Goal: Task Accomplishment & Management: Manage account settings

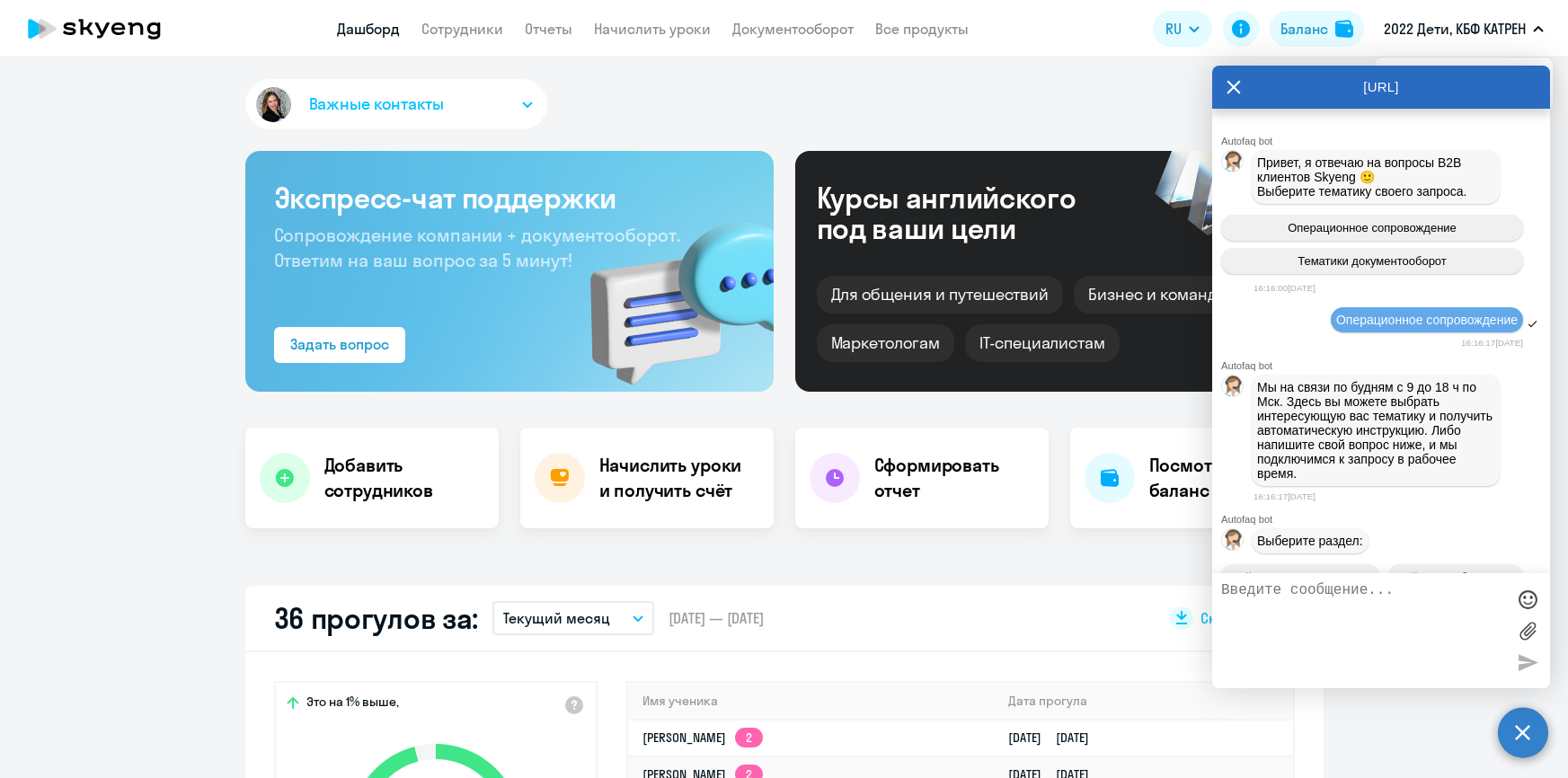
select select "30"
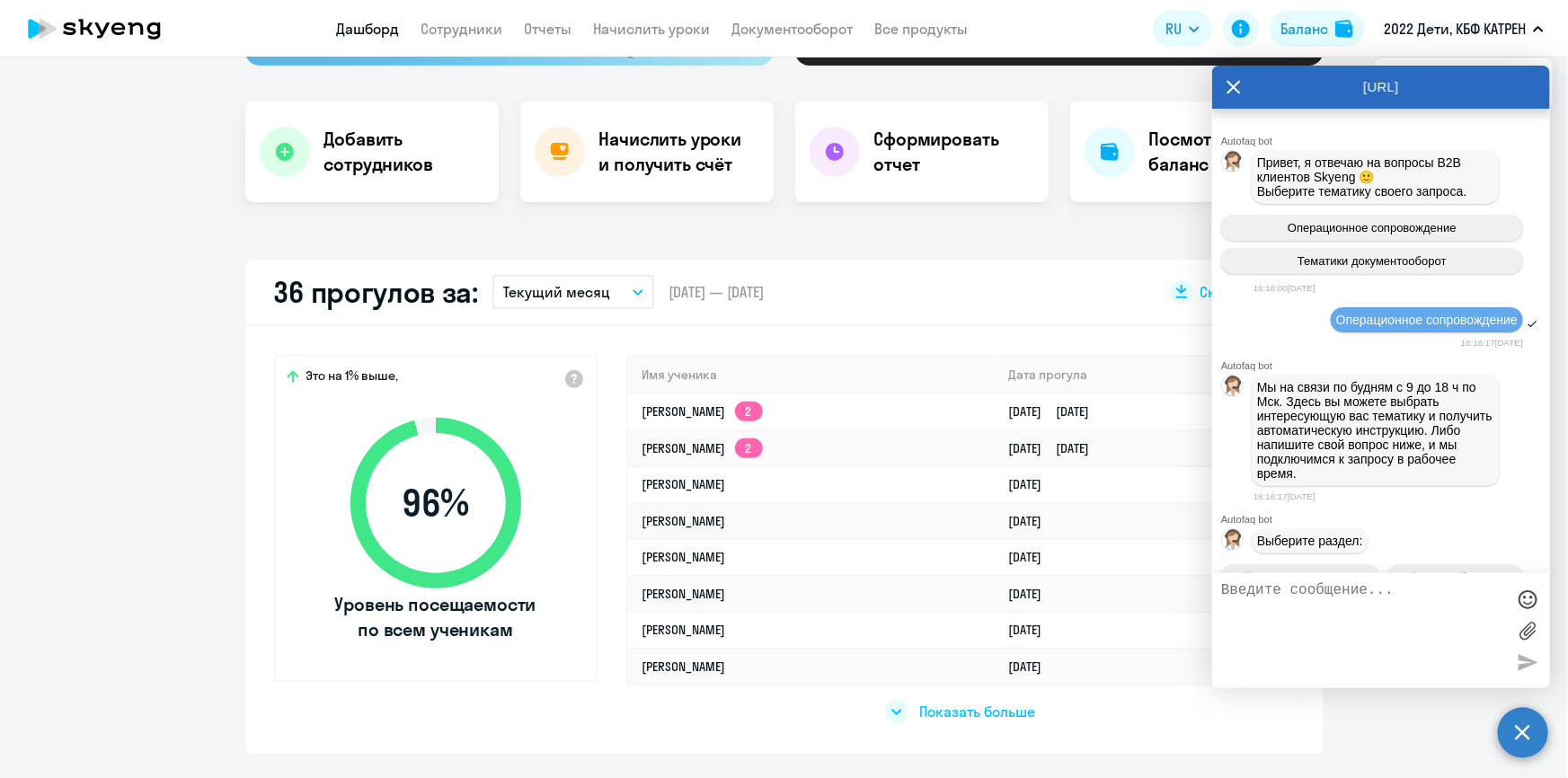
scroll to position [84581, 0]
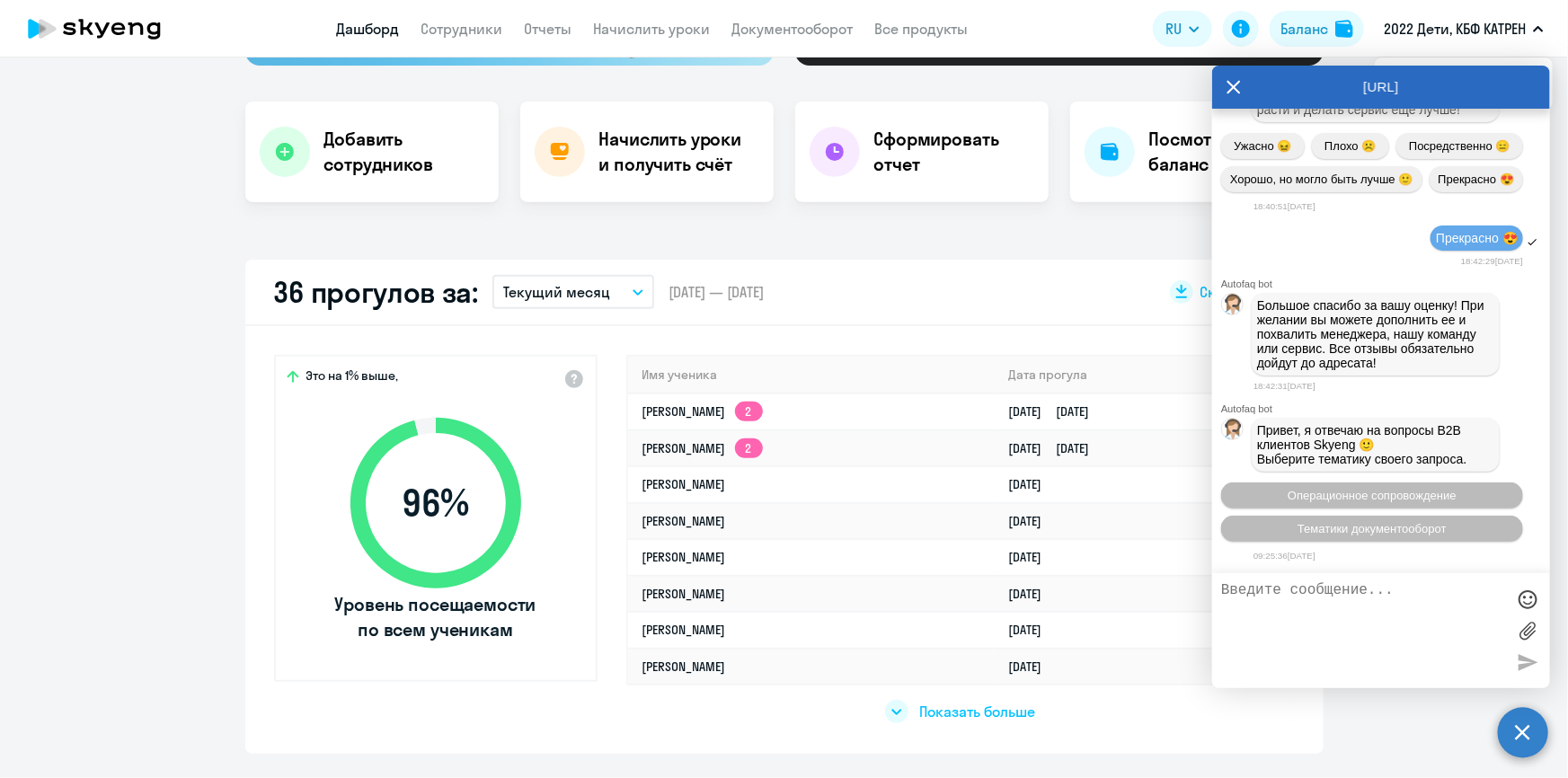
click at [360, 26] on link "Дашборд" at bounding box center [369, 28] width 63 height 18
click at [458, 33] on link "Сотрудники" at bounding box center [462, 28] width 81 height 18
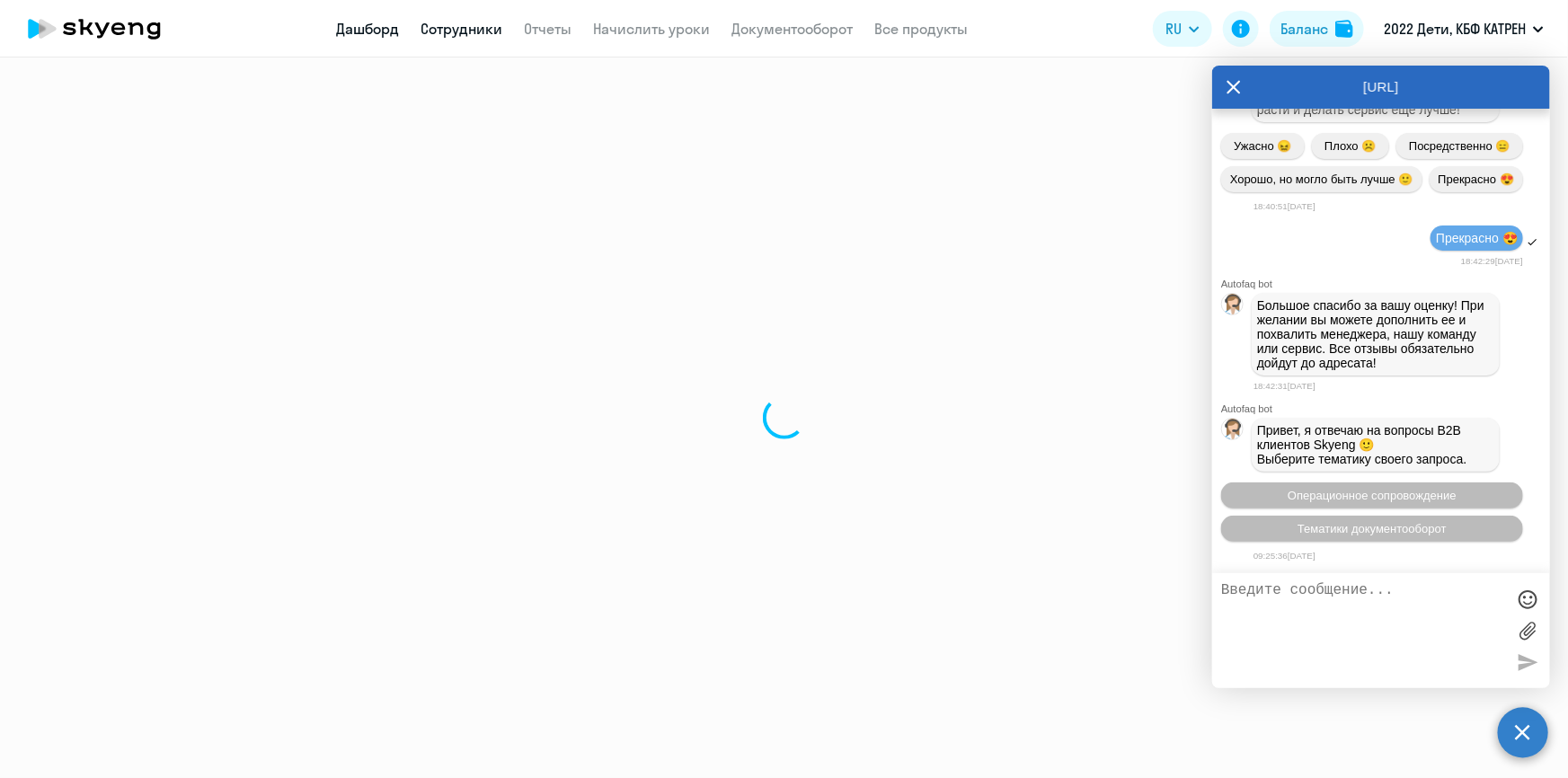
select select "30"
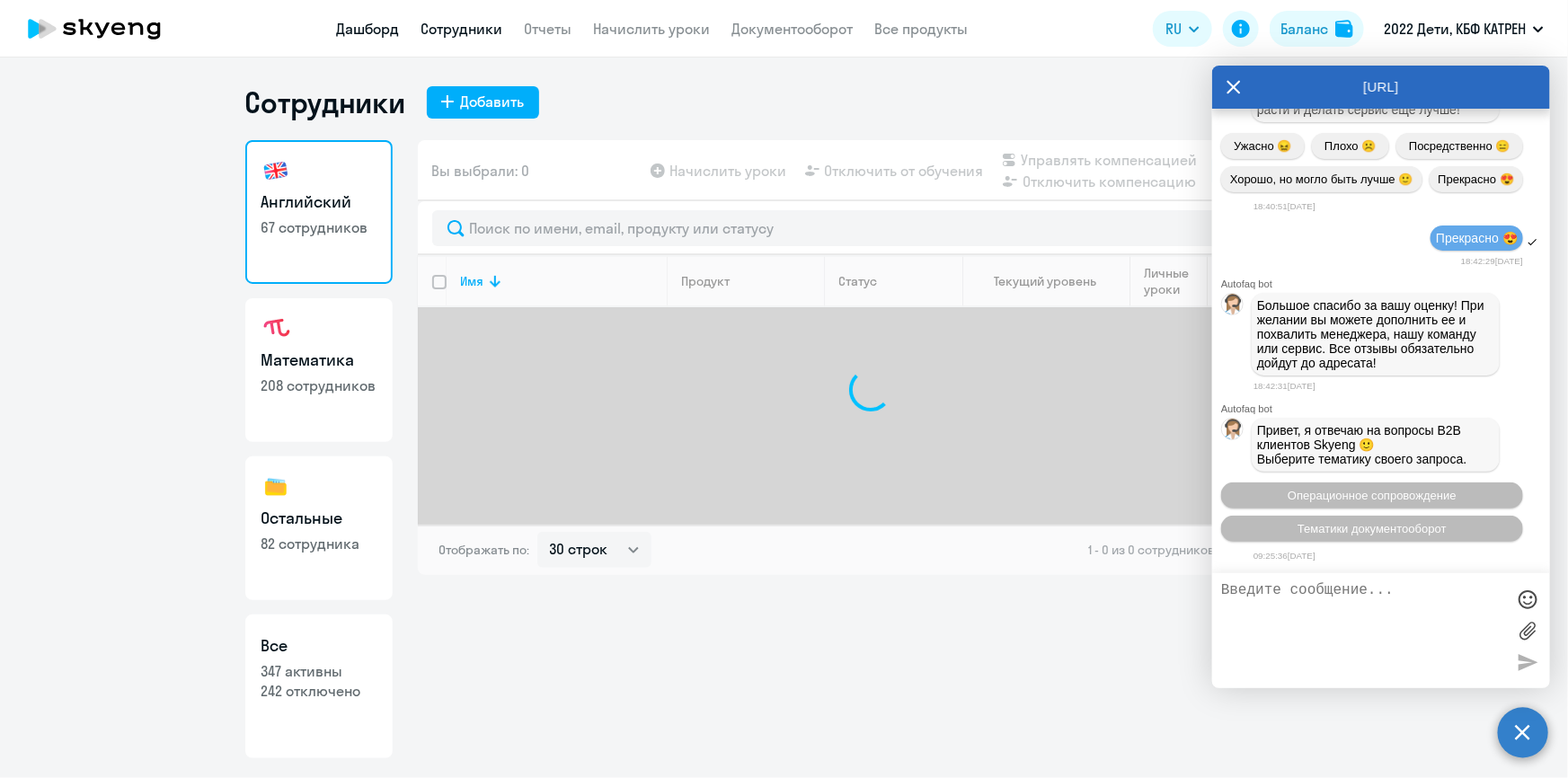
click at [352, 31] on link "Дашборд" at bounding box center [369, 28] width 63 height 18
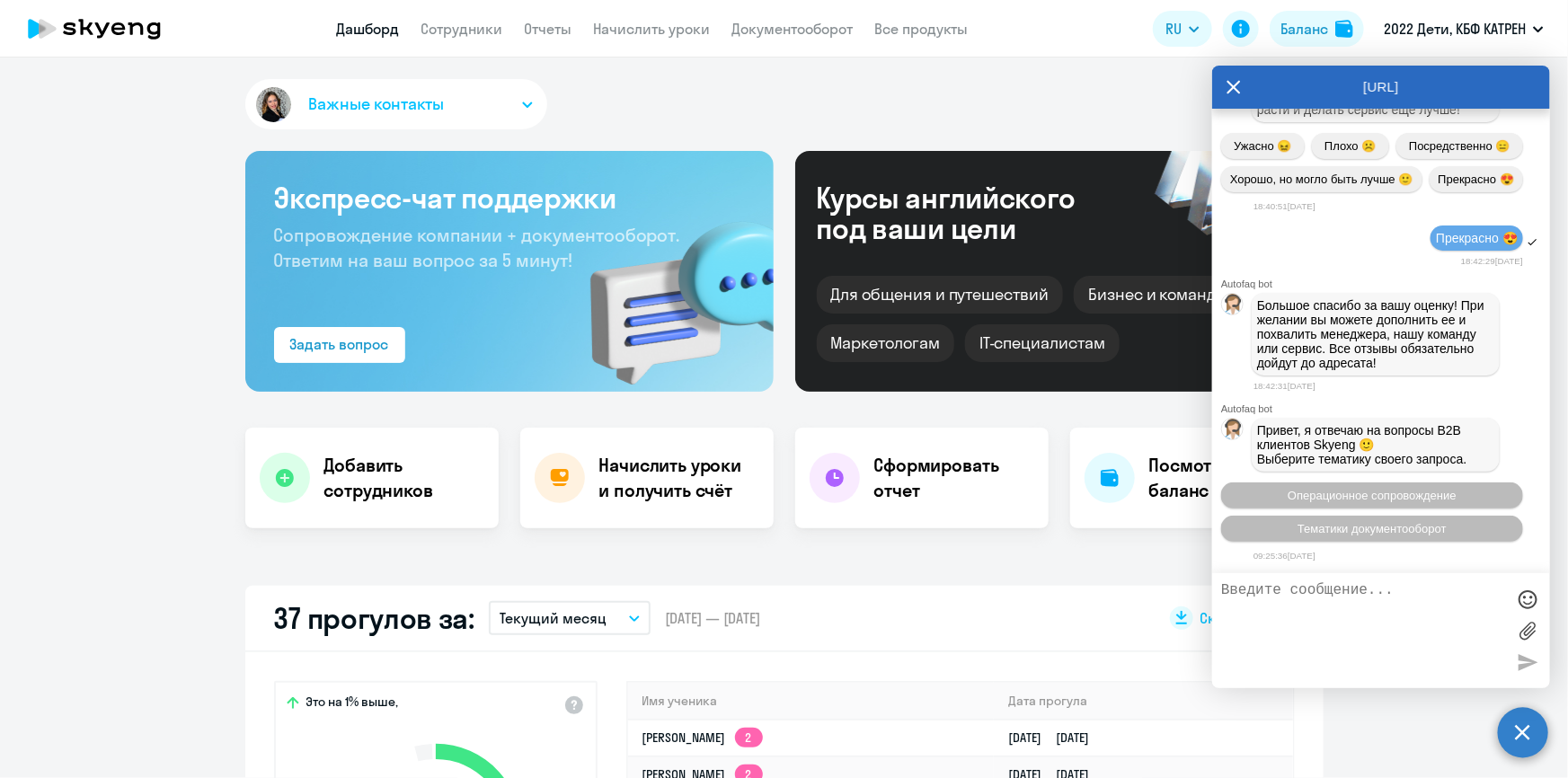
scroll to position [327, 0]
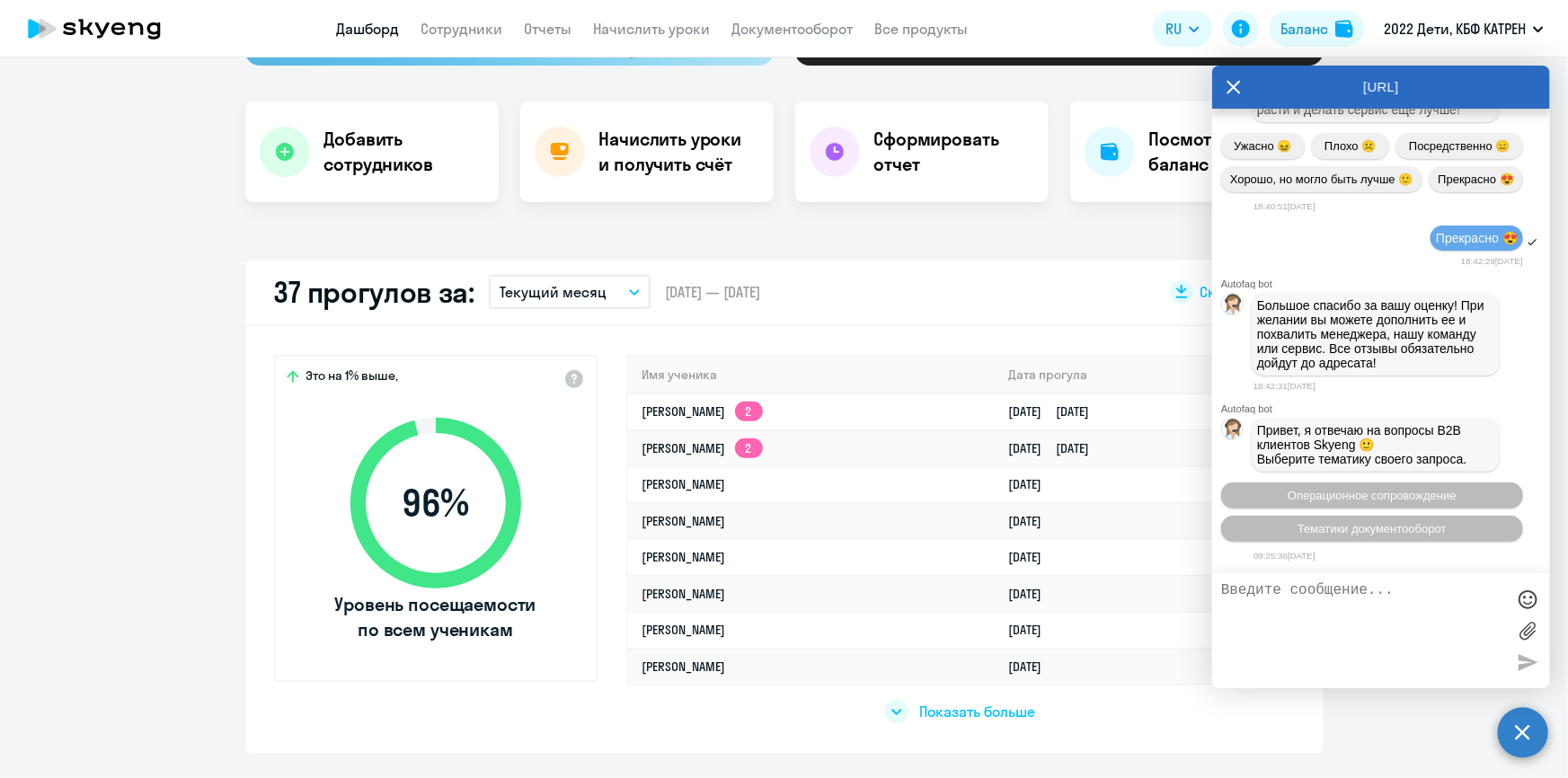
select select "30"
click at [460, 30] on link "Сотрудники" at bounding box center [462, 28] width 81 height 18
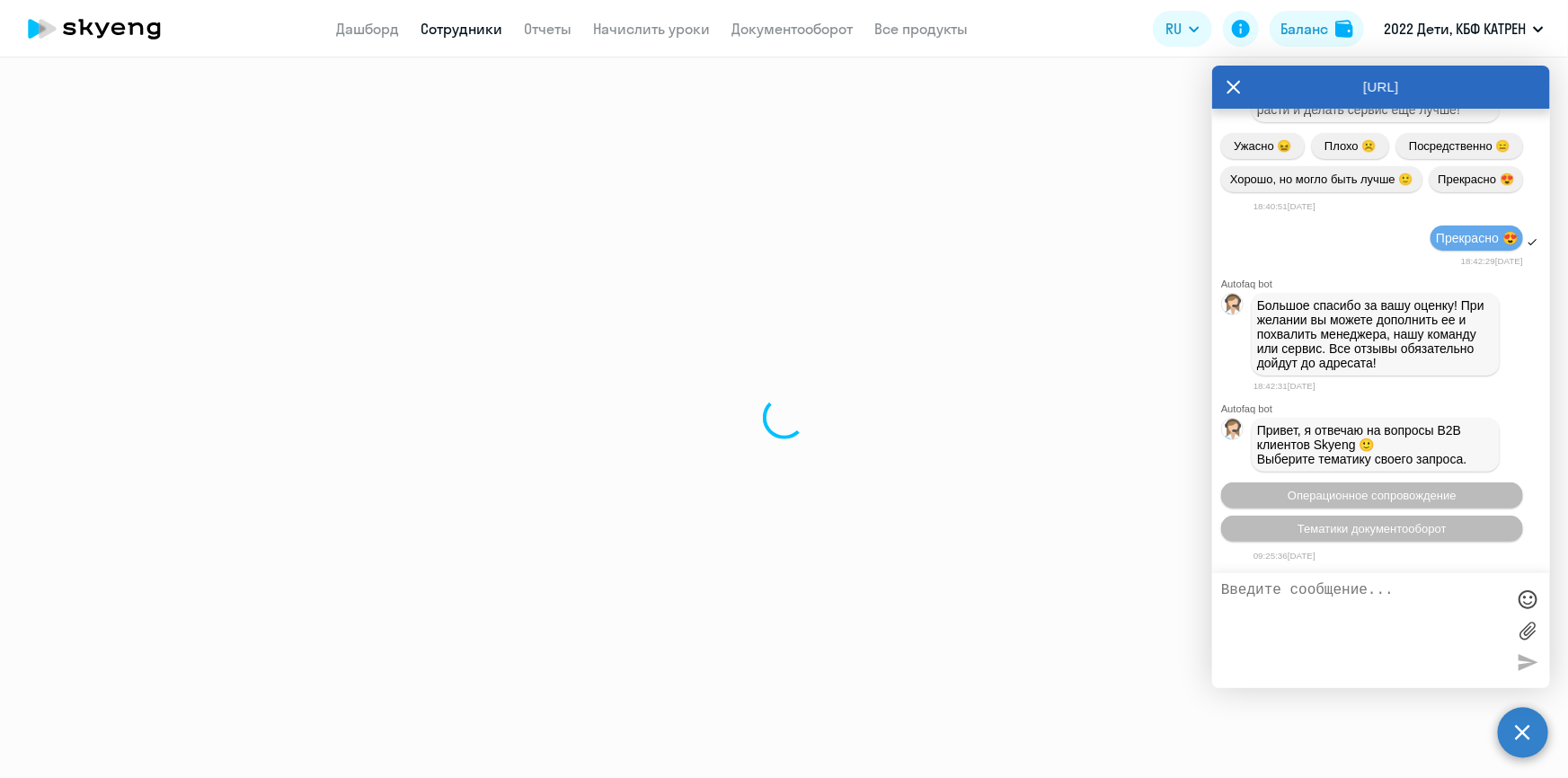
select select "30"
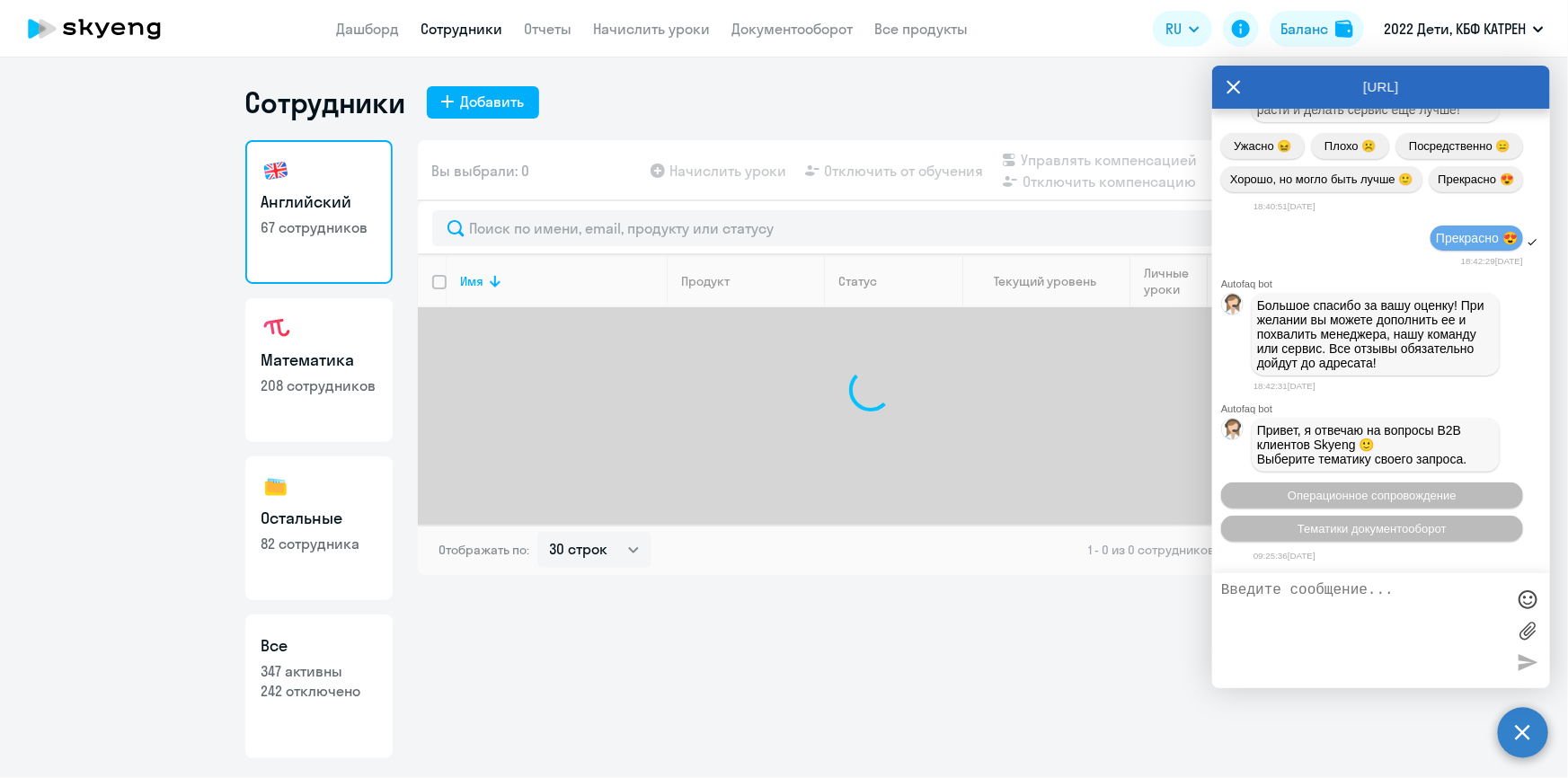
click at [374, 675] on p "347 активны" at bounding box center [319, 671] width 115 height 20
select select "30"
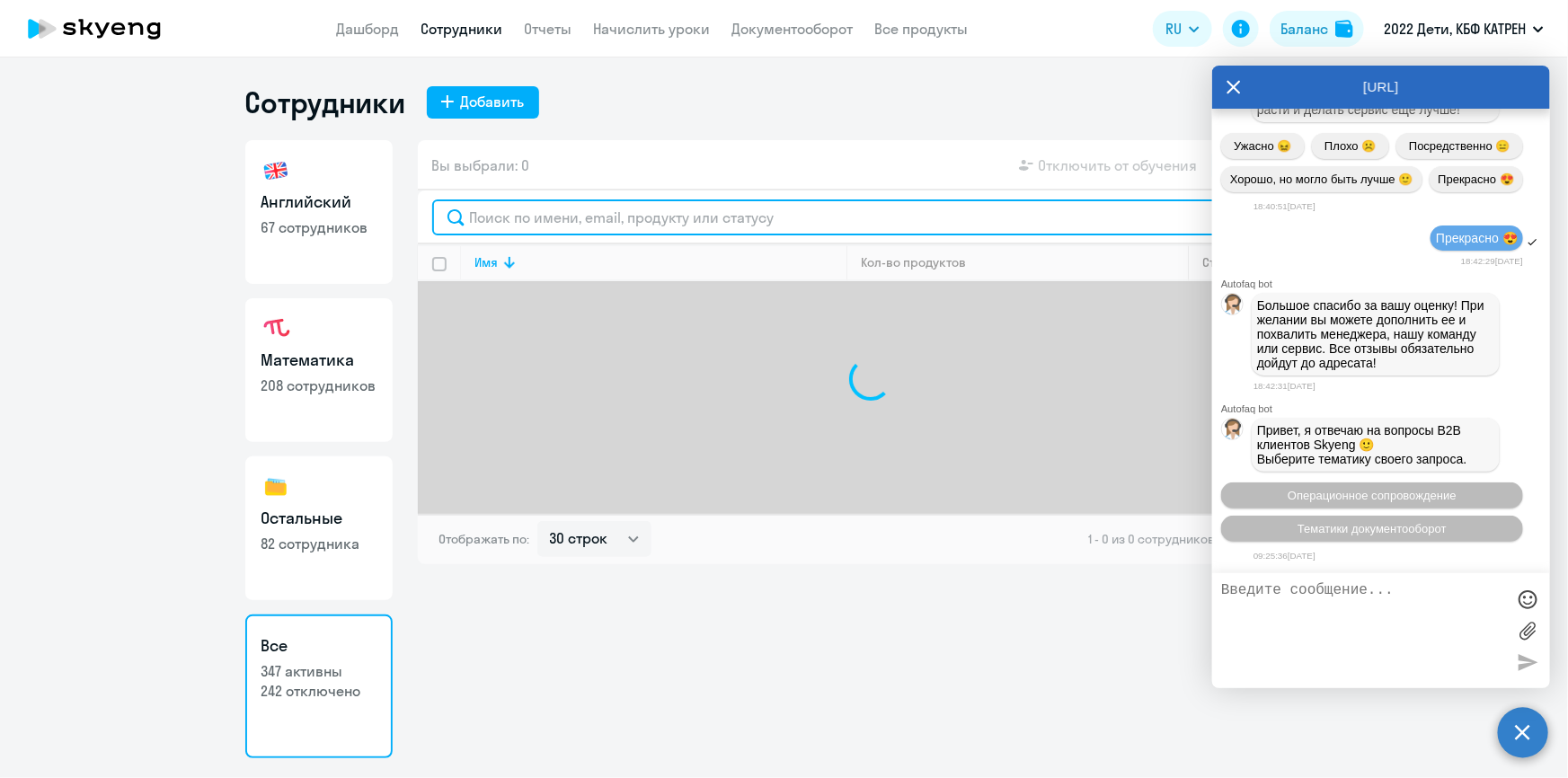
click at [567, 218] on input "text" at bounding box center [871, 217] width 877 height 36
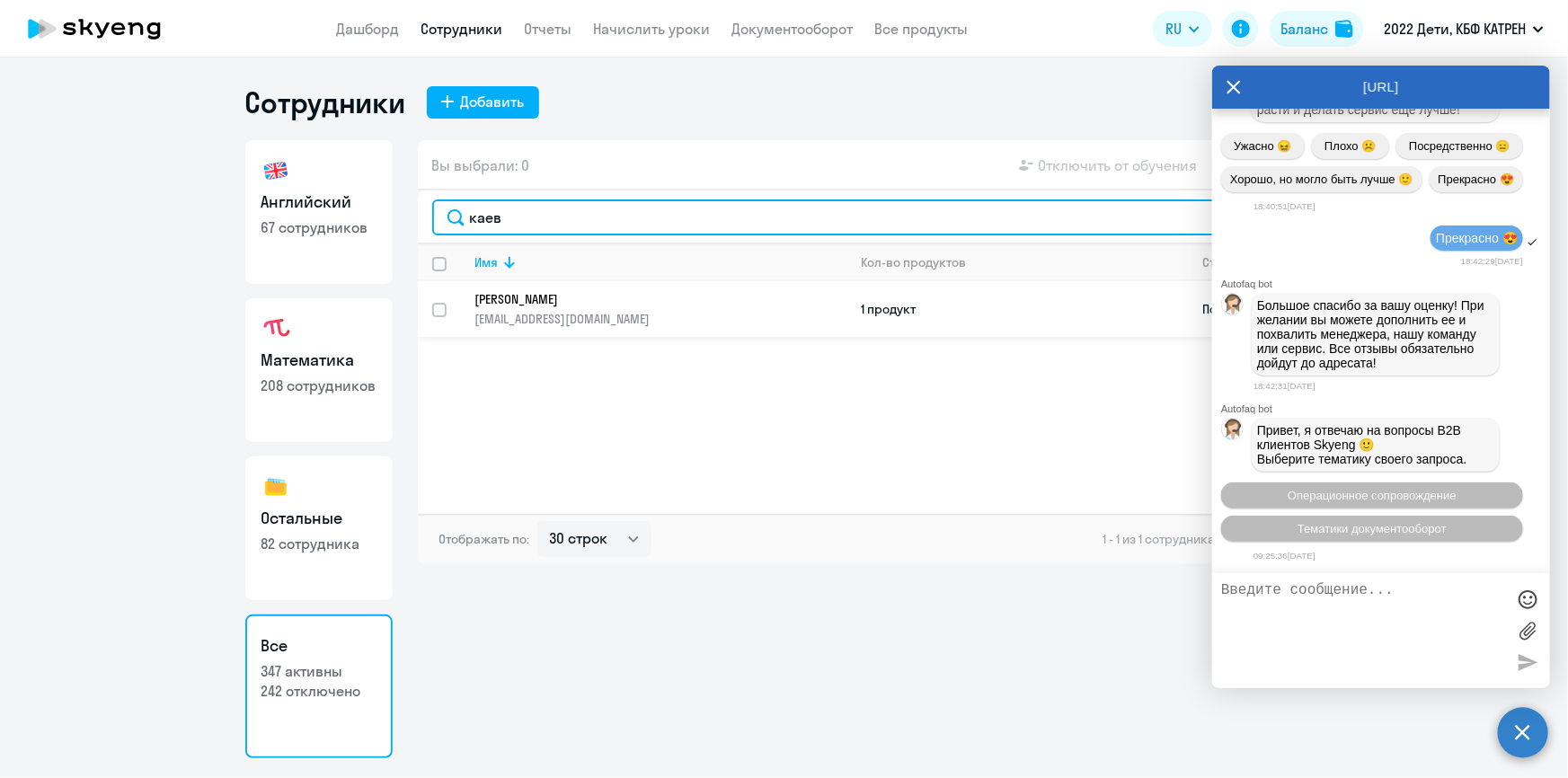
type input "каев"
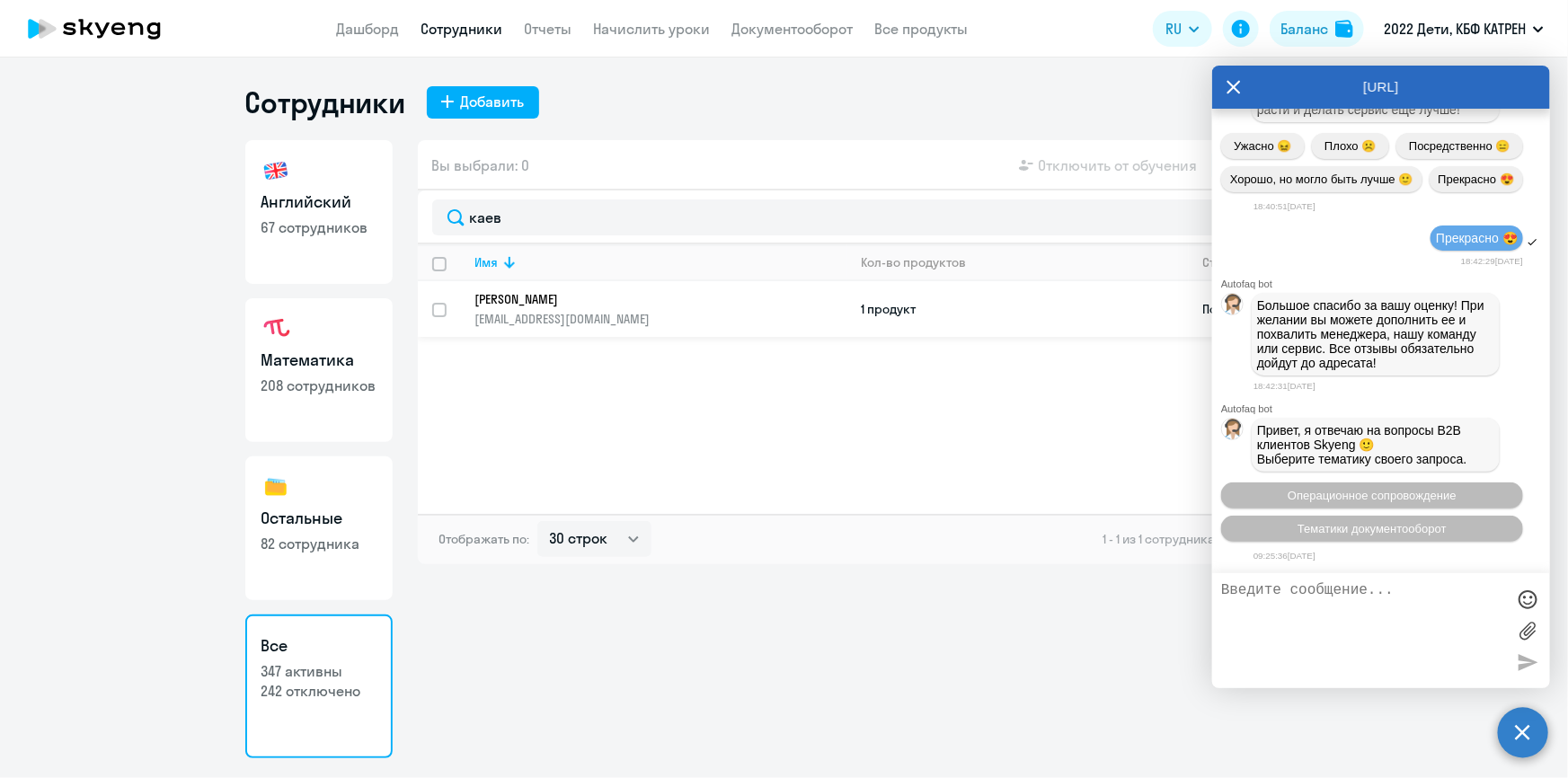
click at [563, 295] on p "[PERSON_NAME]" at bounding box center [649, 299] width 347 height 16
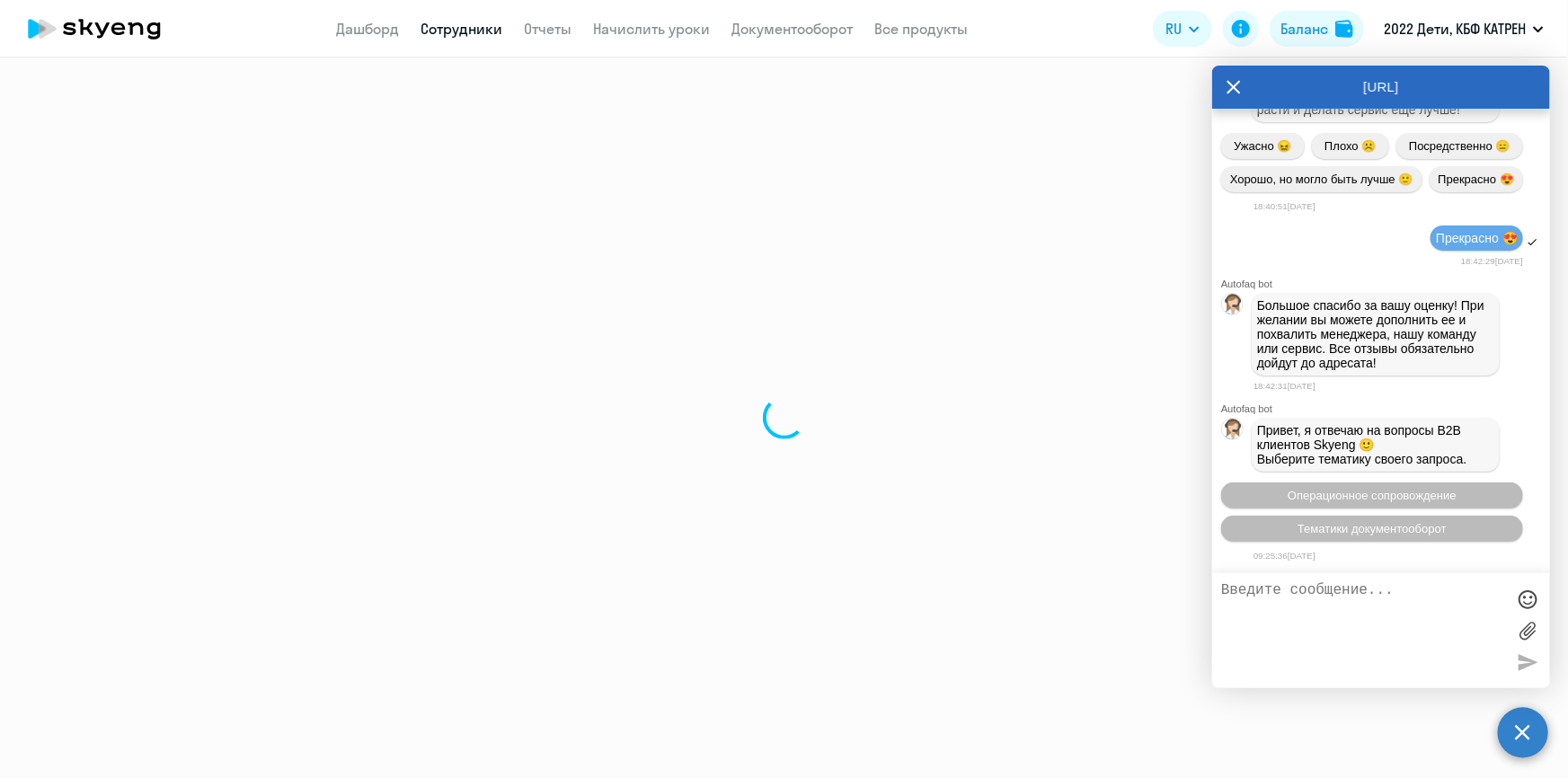
select select "others"
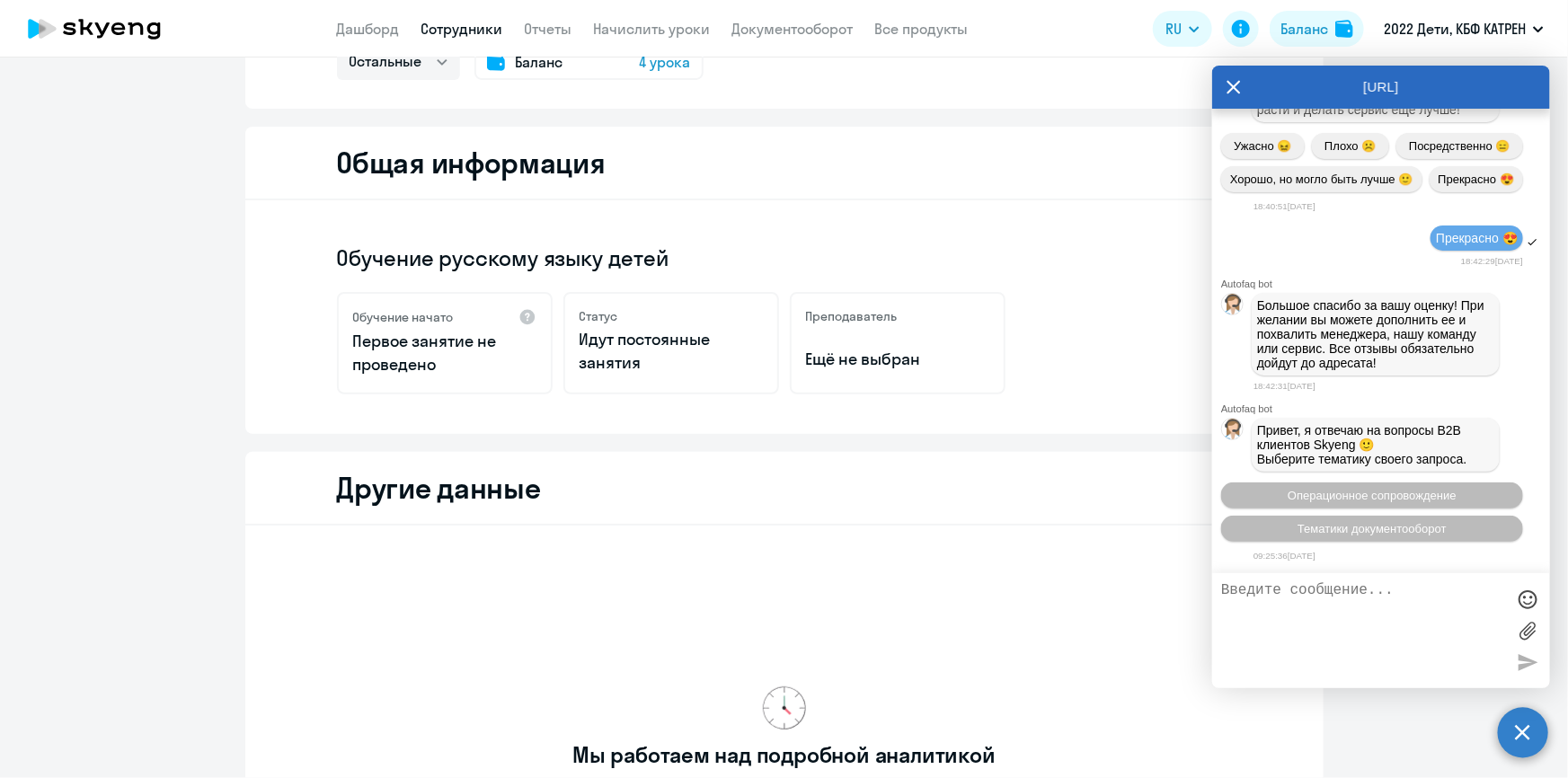
scroll to position [477, 0]
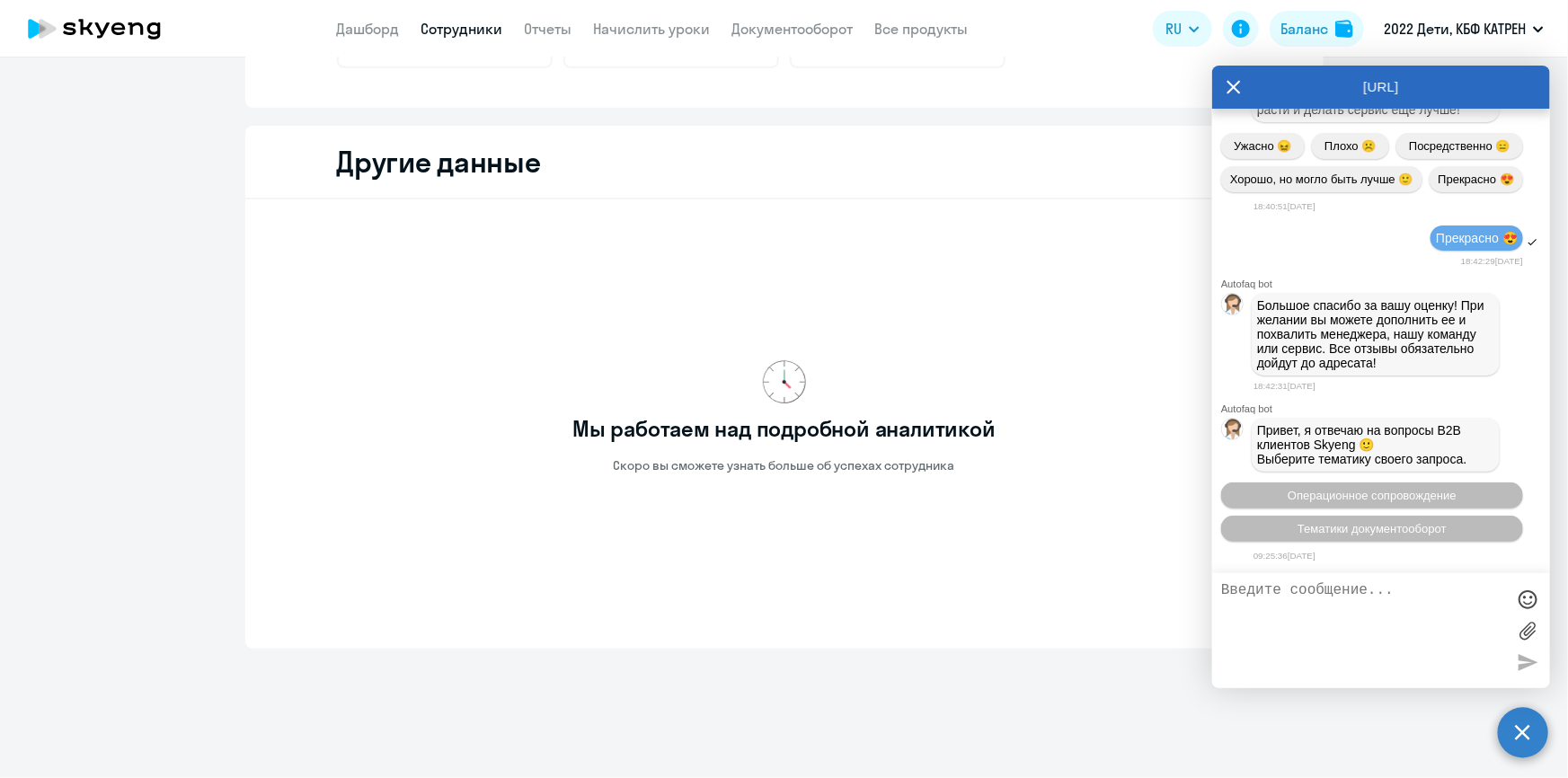
click at [1229, 90] on icon at bounding box center [1234, 87] width 15 height 43
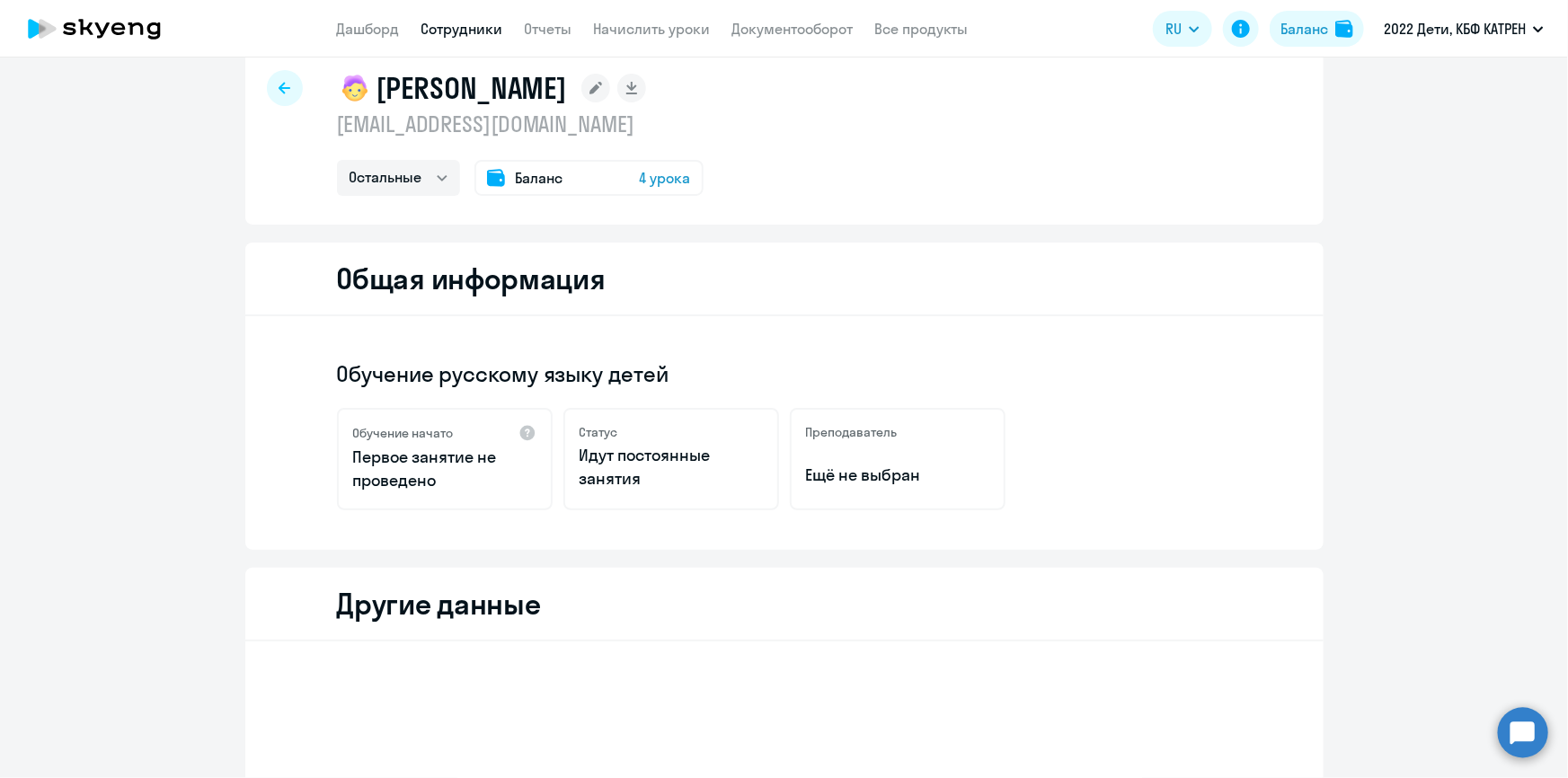
scroll to position [0, 0]
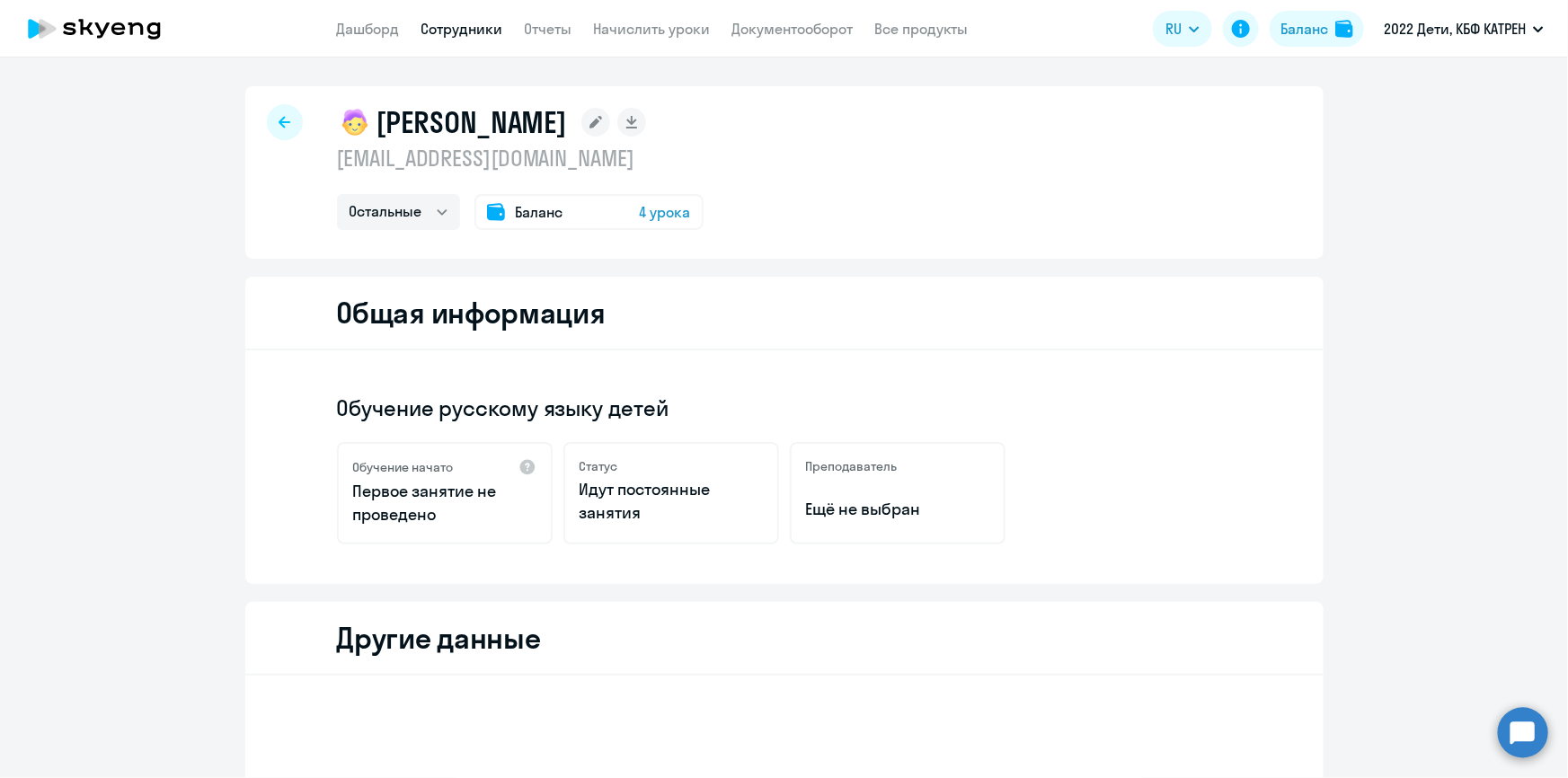
click at [475, 26] on link "Сотрудники" at bounding box center [462, 28] width 81 height 18
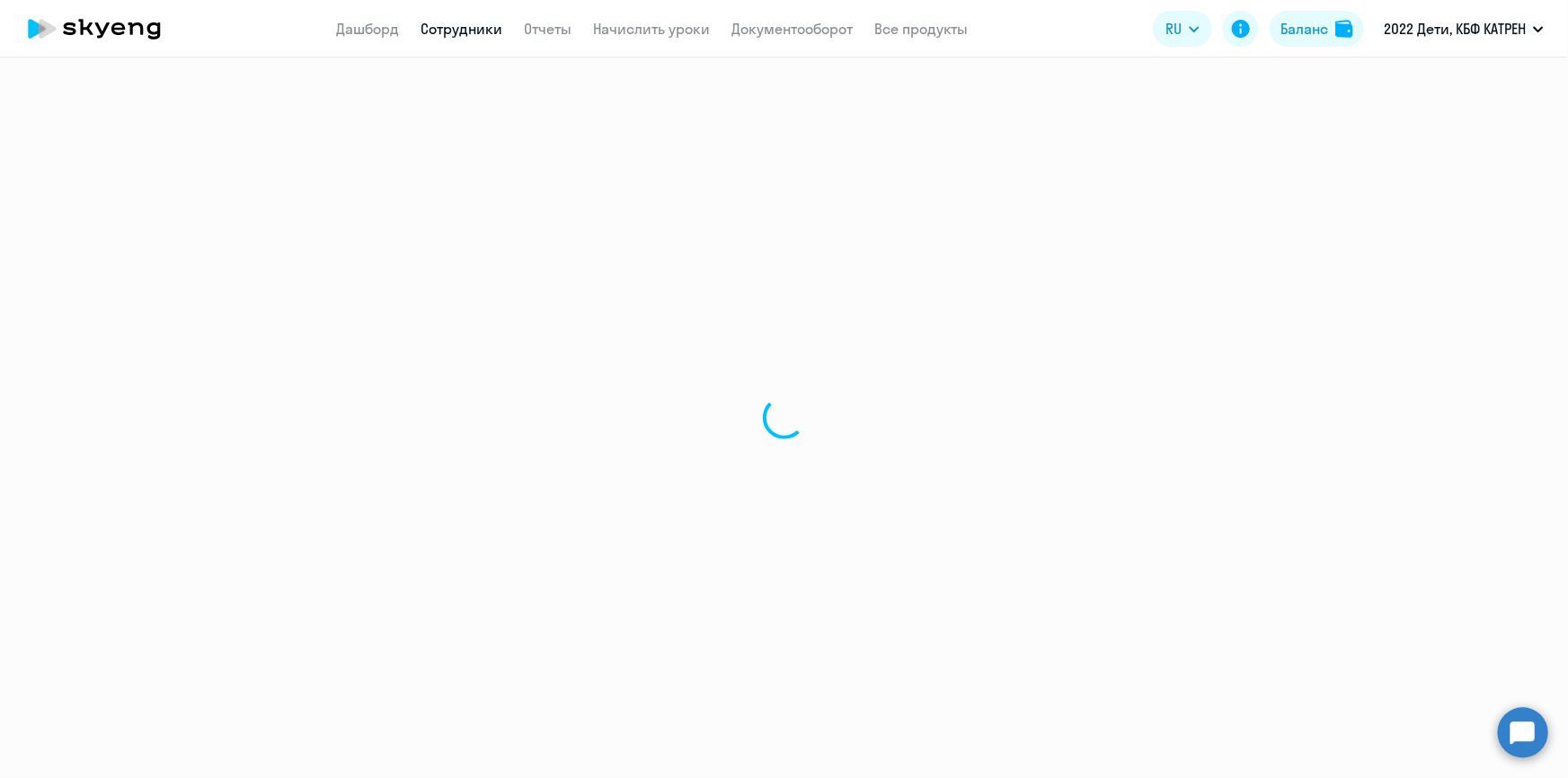
select select "30"
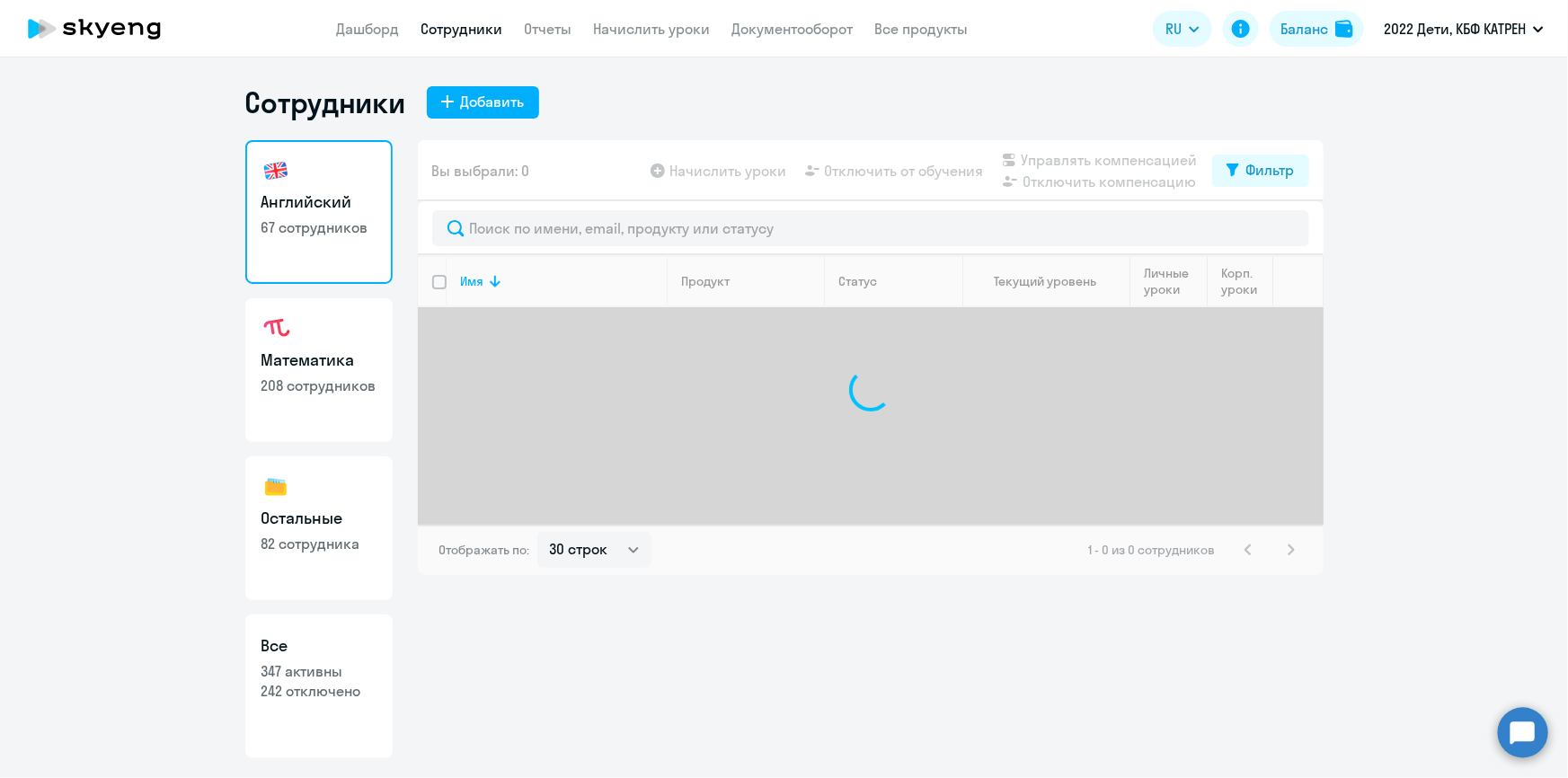
drag, startPoint x: 302, startPoint y: 735, endPoint x: 306, endPoint y: 725, distance: 10.8
click at [303, 734] on link "Все 347 активны 242 отключено" at bounding box center [319, 687] width 147 height 144
select select "30"
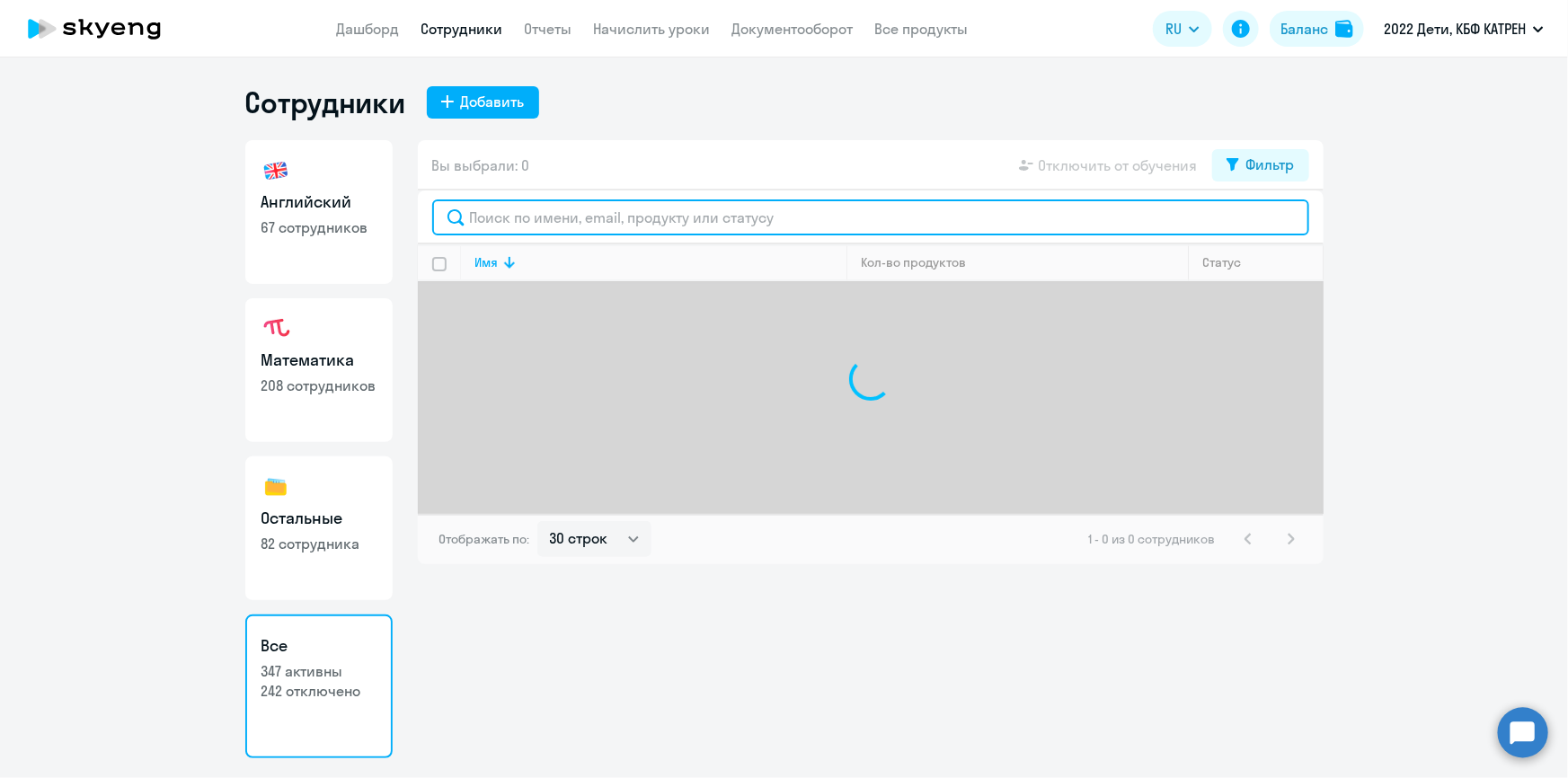
click at [524, 220] on input "text" at bounding box center [871, 217] width 877 height 36
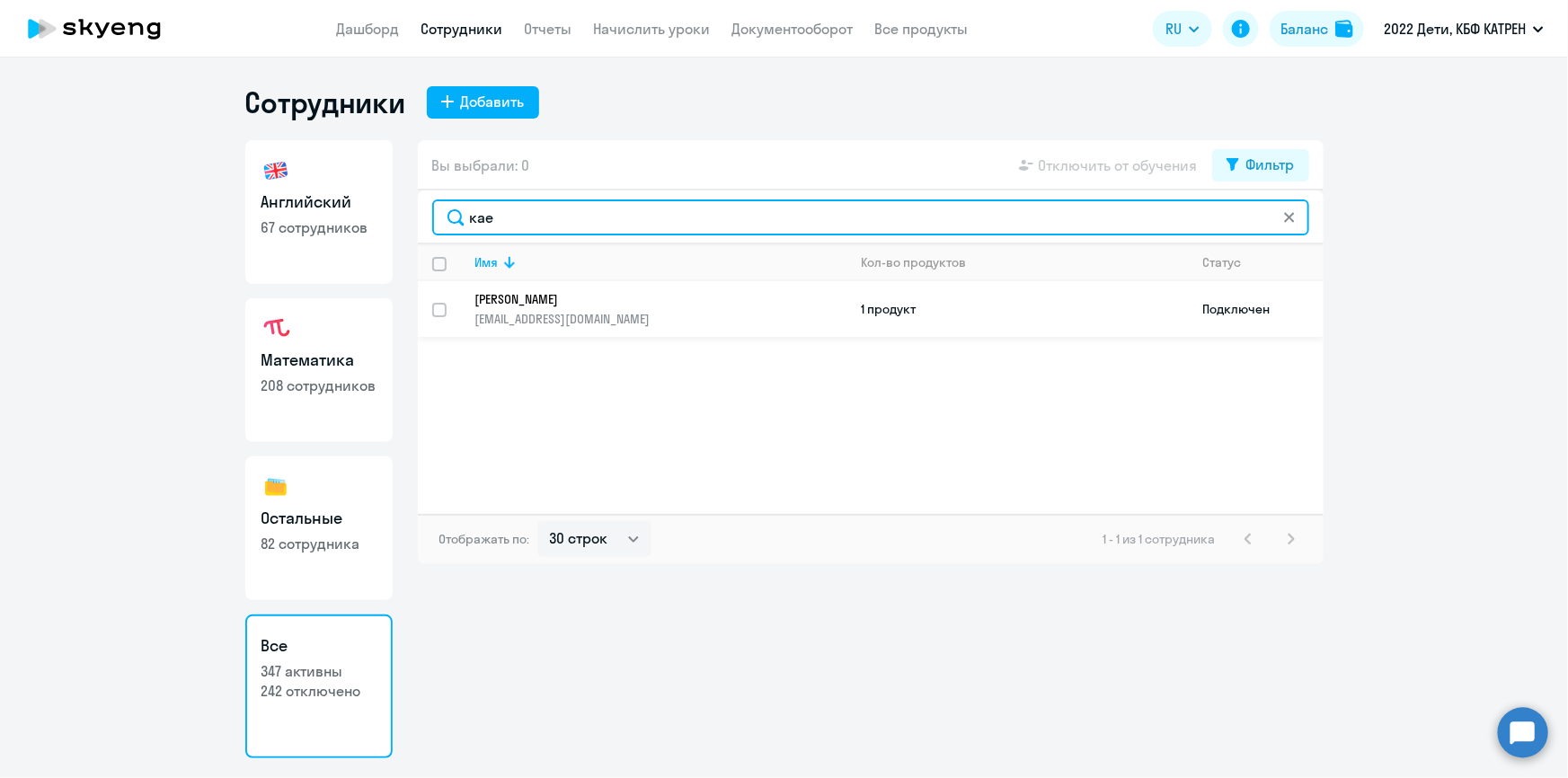
type input "кае"
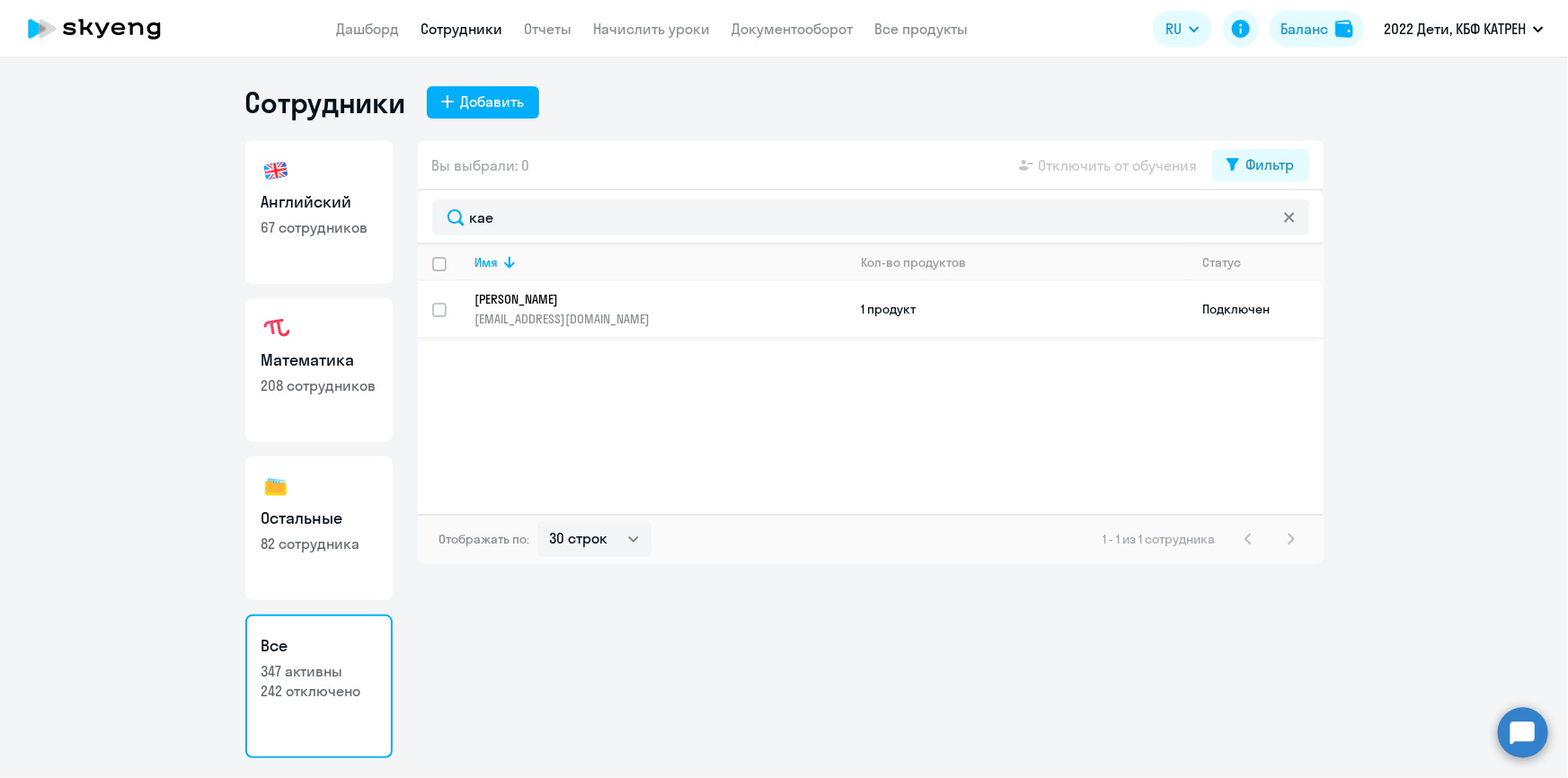
click at [439, 306] on input "select row 24267292" at bounding box center [450, 321] width 36 height 36
checkbox input "true"
click at [1120, 161] on span "Отключить от обучения" at bounding box center [1118, 166] width 159 height 22
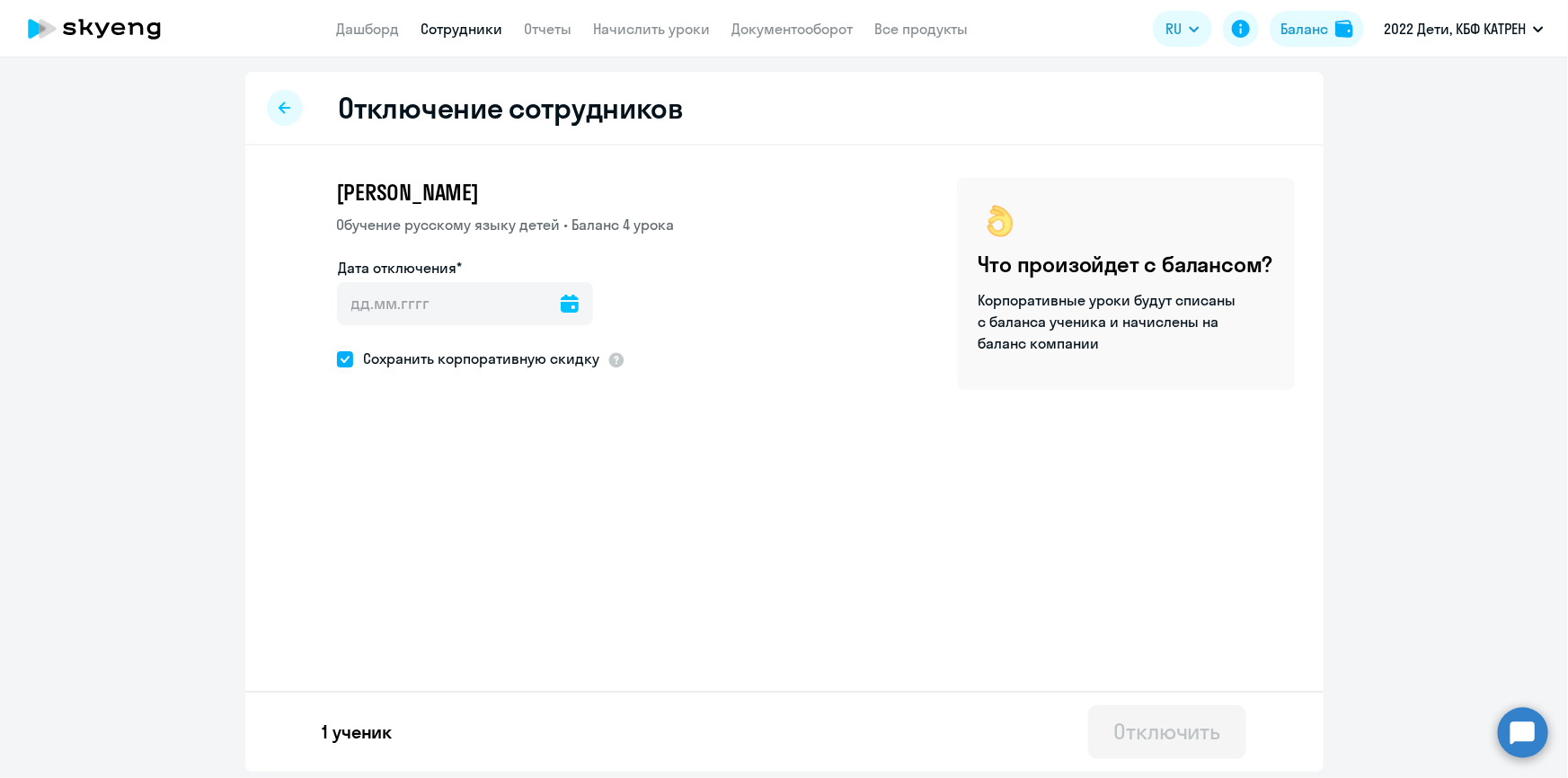
click at [561, 305] on icon at bounding box center [570, 304] width 18 height 18
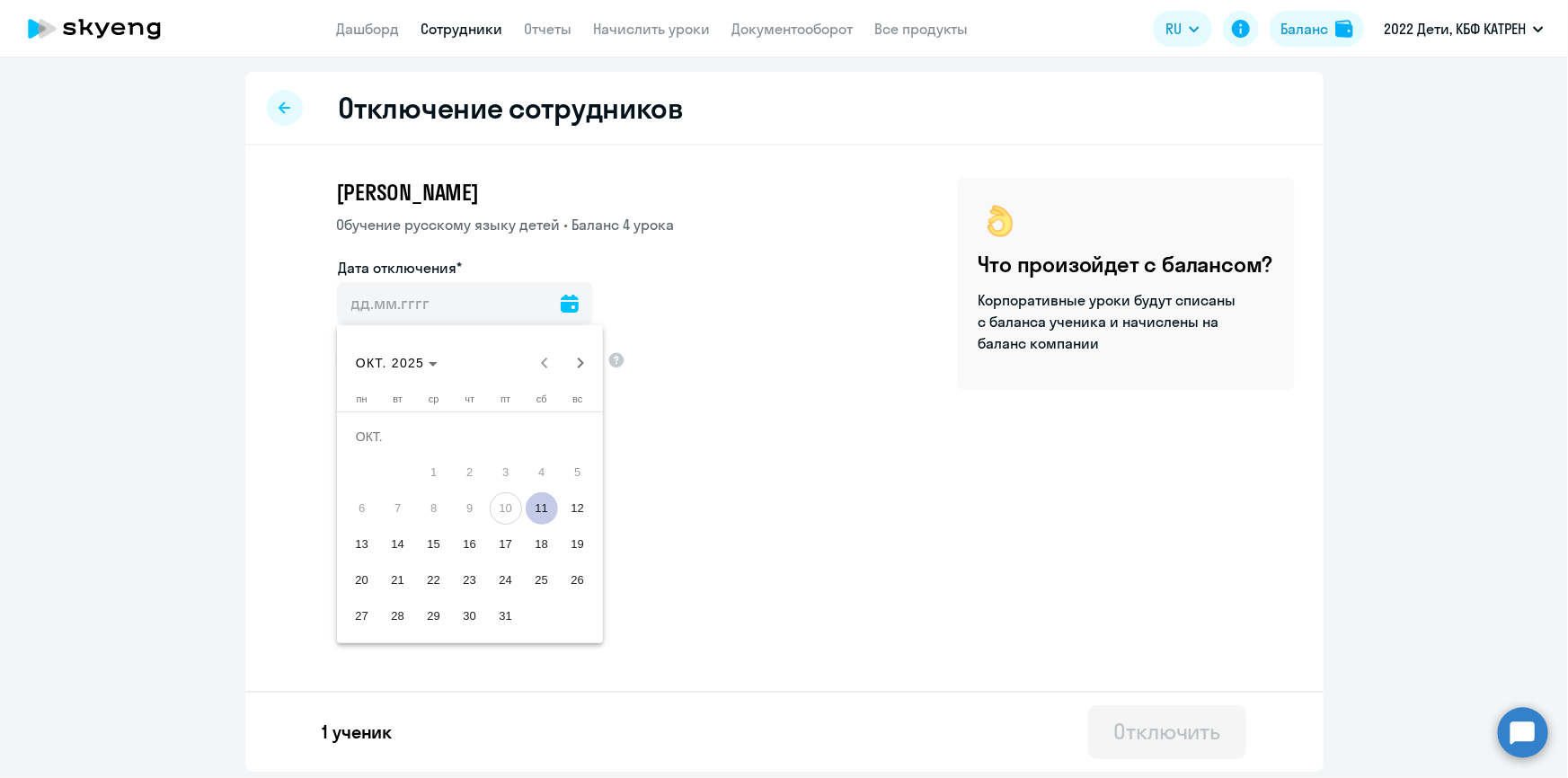
click at [548, 506] on span "11" at bounding box center [541, 508] width 32 height 32
type input "[DATE]"
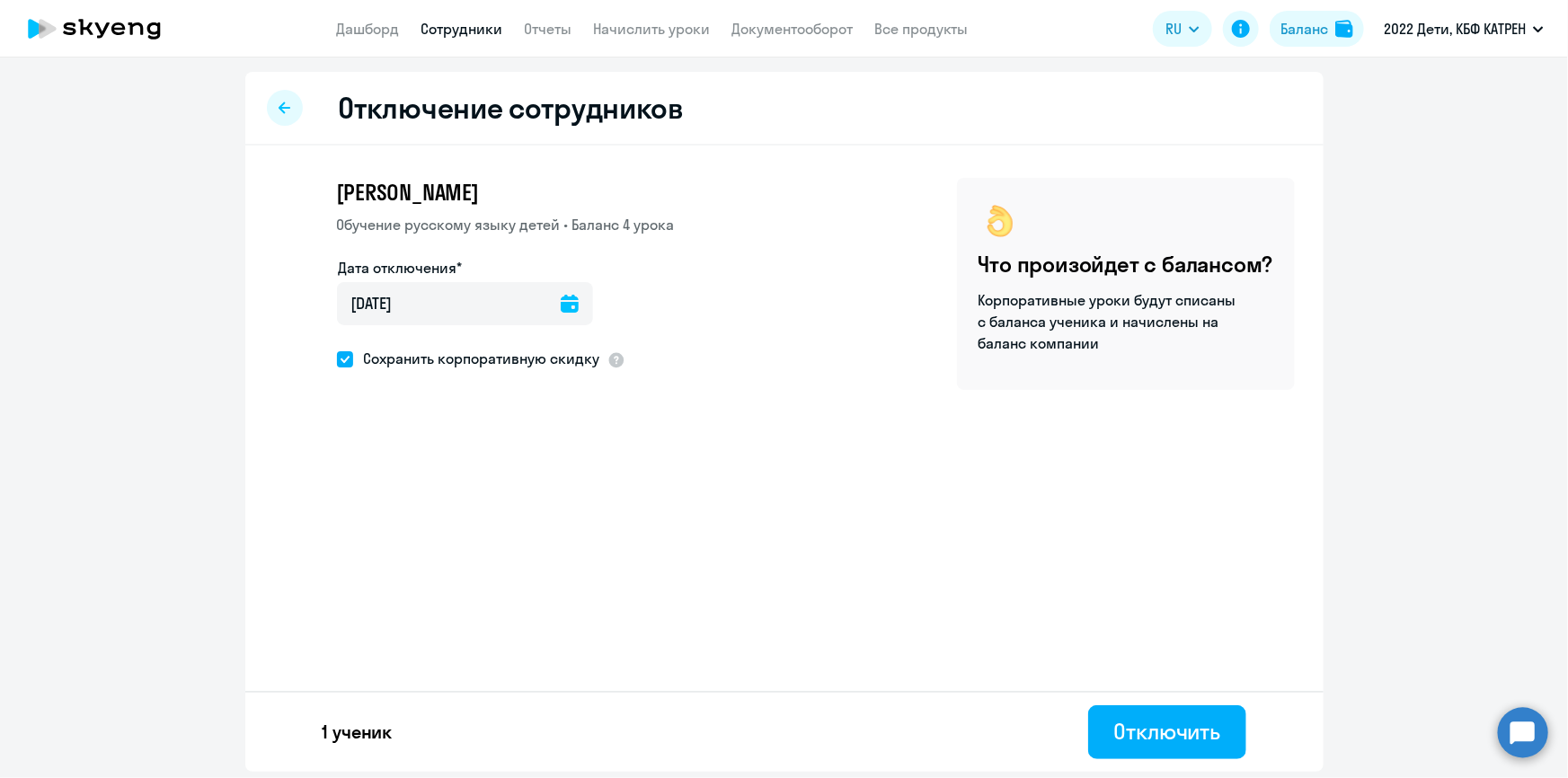
click at [340, 360] on span at bounding box center [345, 359] width 16 height 16
click at [337, 360] on input "Сохранить корпоративную скидку" at bounding box center [336, 359] width 1 height 1
checkbox input "false"
click at [1163, 742] on div "Отключить" at bounding box center [1166, 731] width 107 height 28
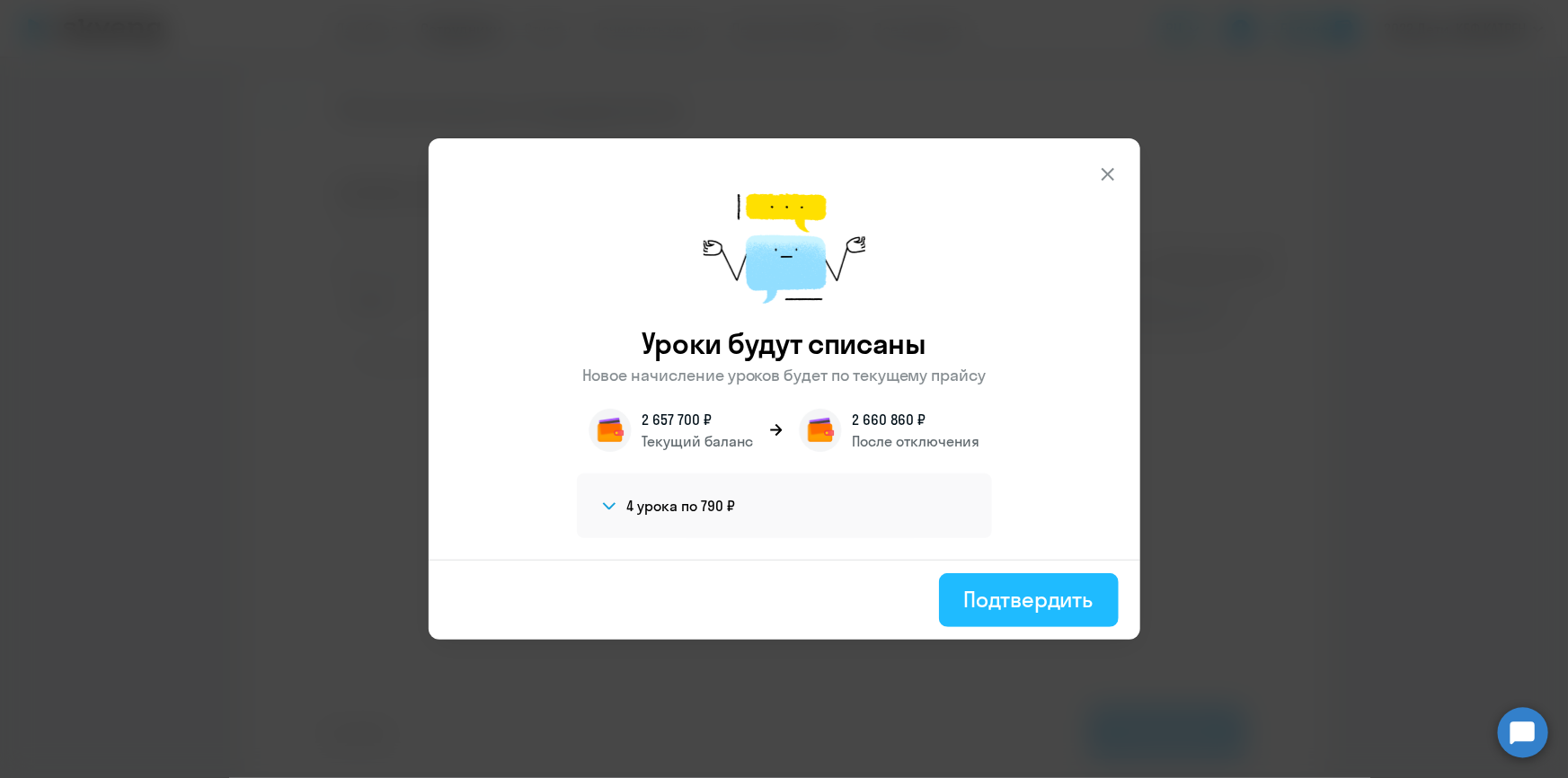
click at [1036, 606] on div "Подтвердить" at bounding box center [1029, 598] width 129 height 28
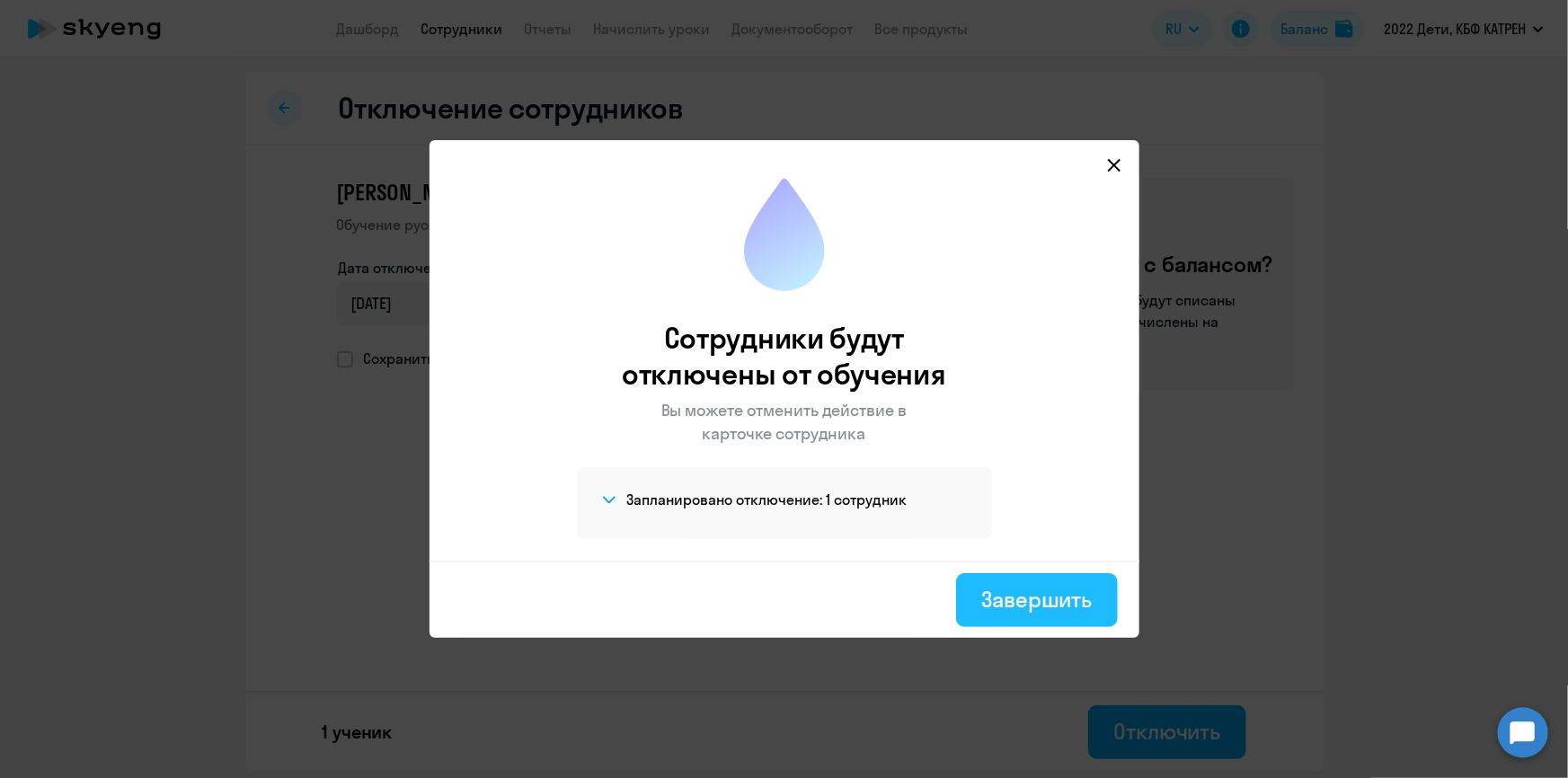
click at [1031, 596] on div "Завершить" at bounding box center [1037, 598] width 111 height 28
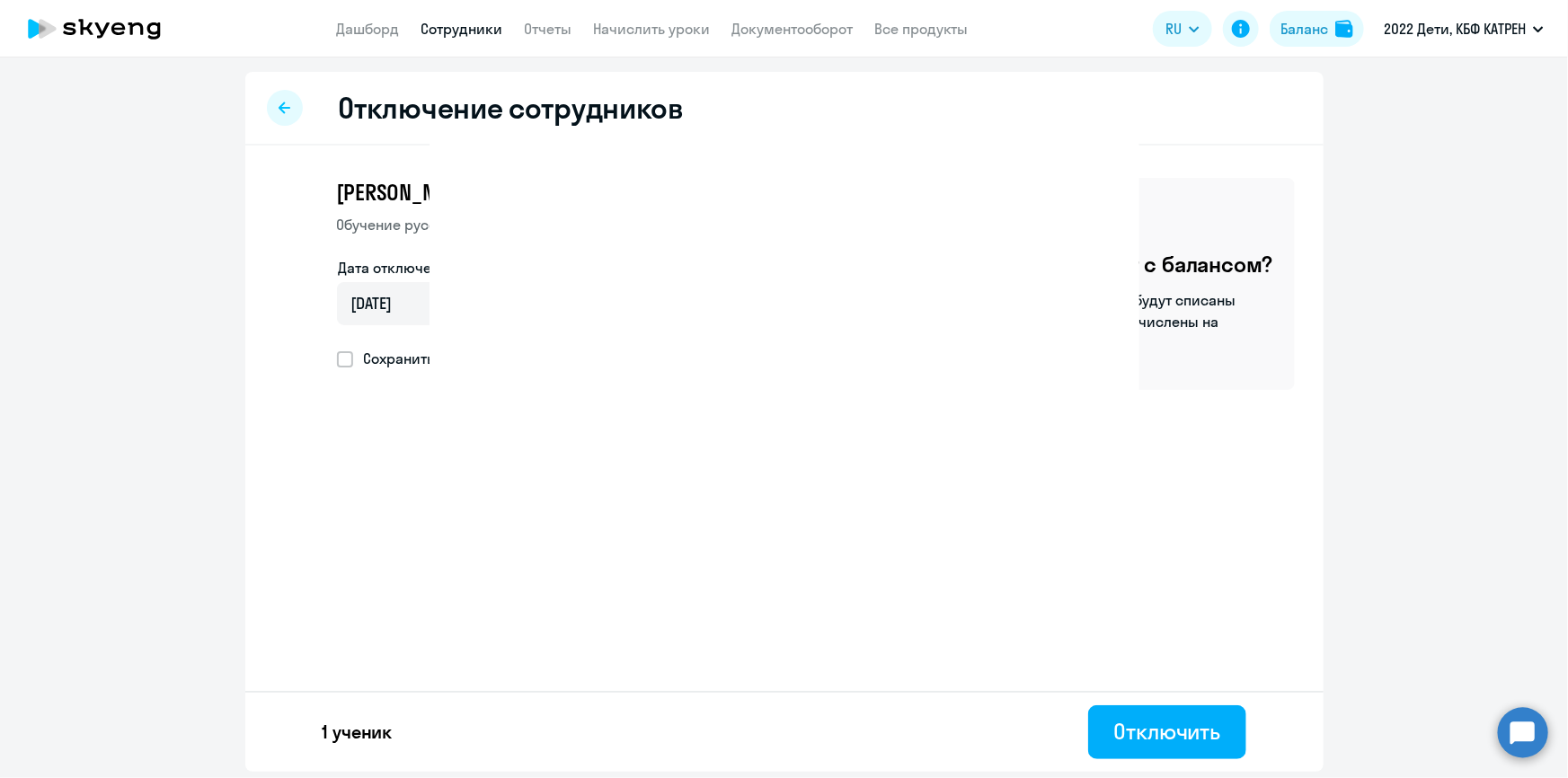
select select "30"
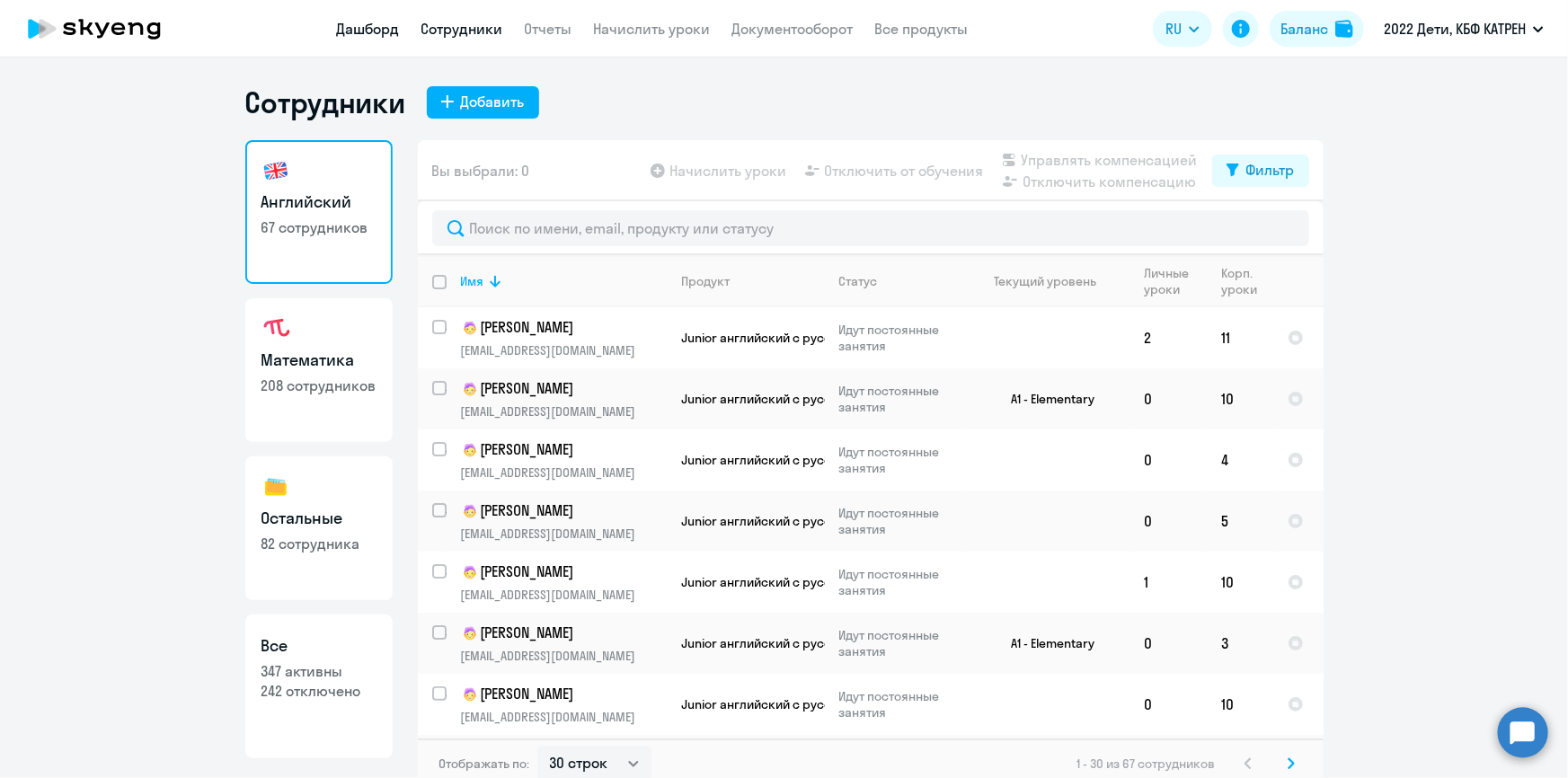
click at [389, 27] on link "Дашборд" at bounding box center [369, 28] width 63 height 18
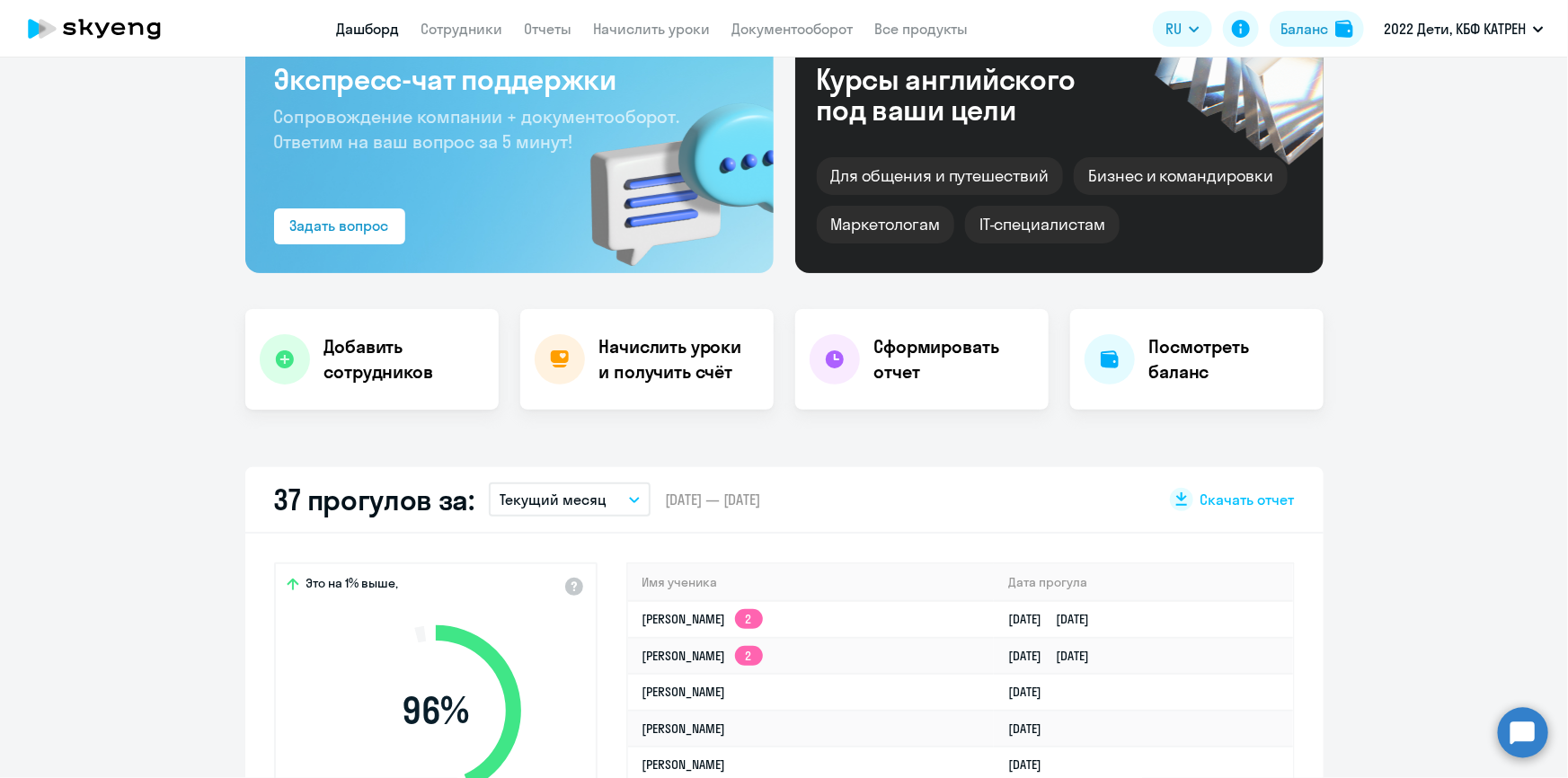
scroll to position [327, 0]
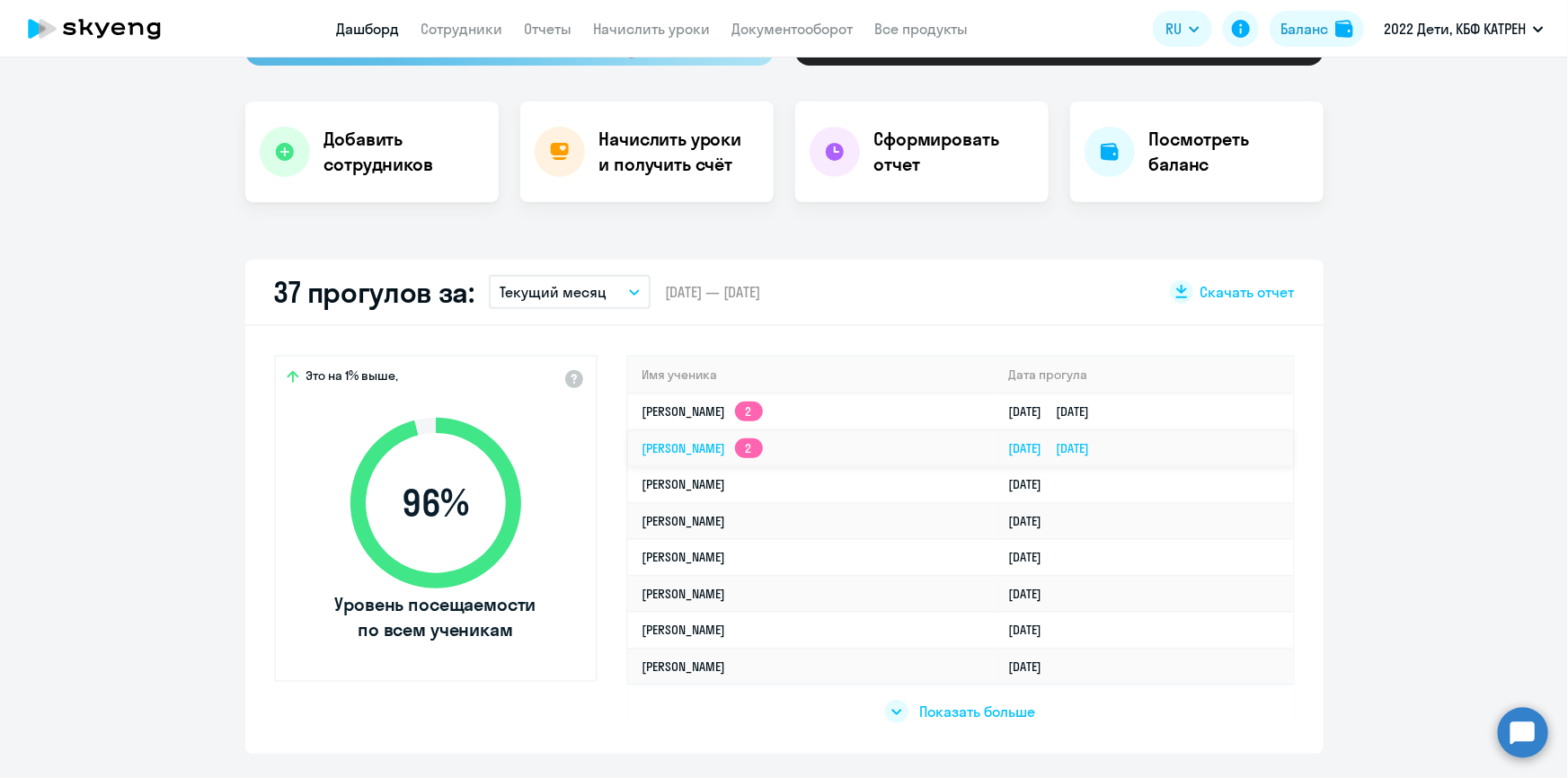
select select "30"
